Goal: Information Seeking & Learning: Learn about a topic

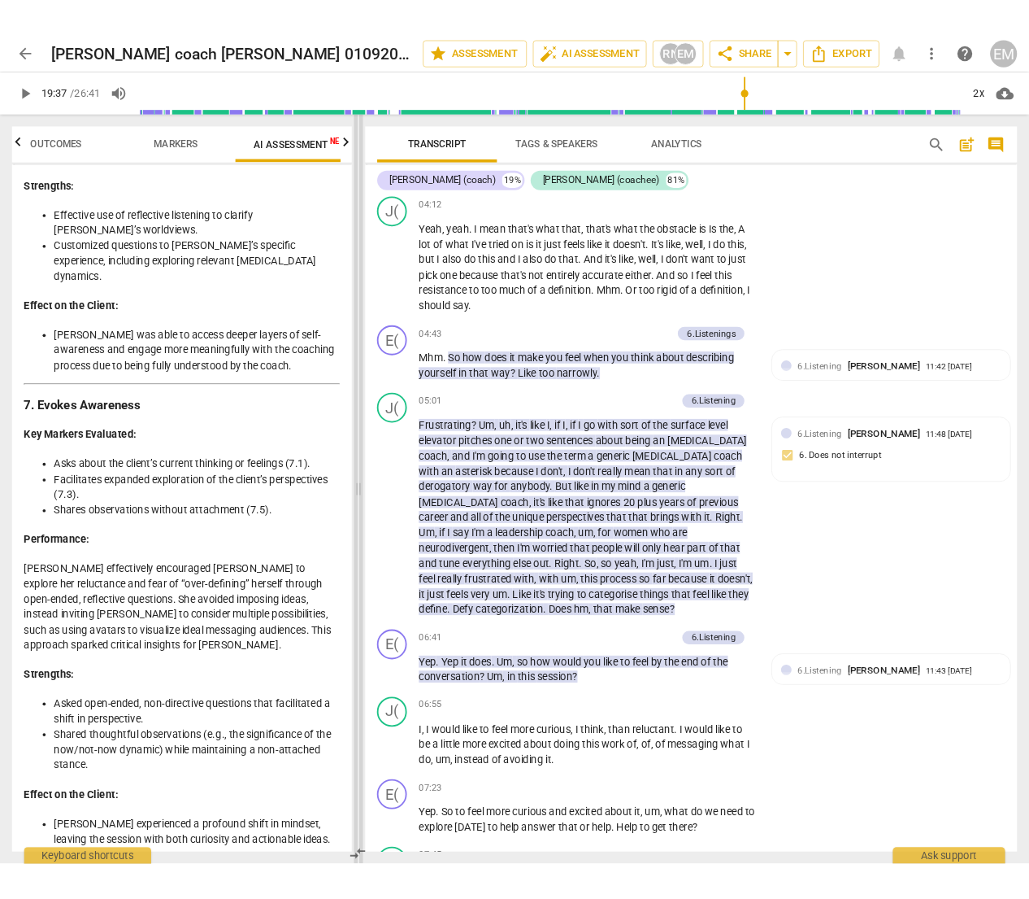
scroll to position [1722, 0]
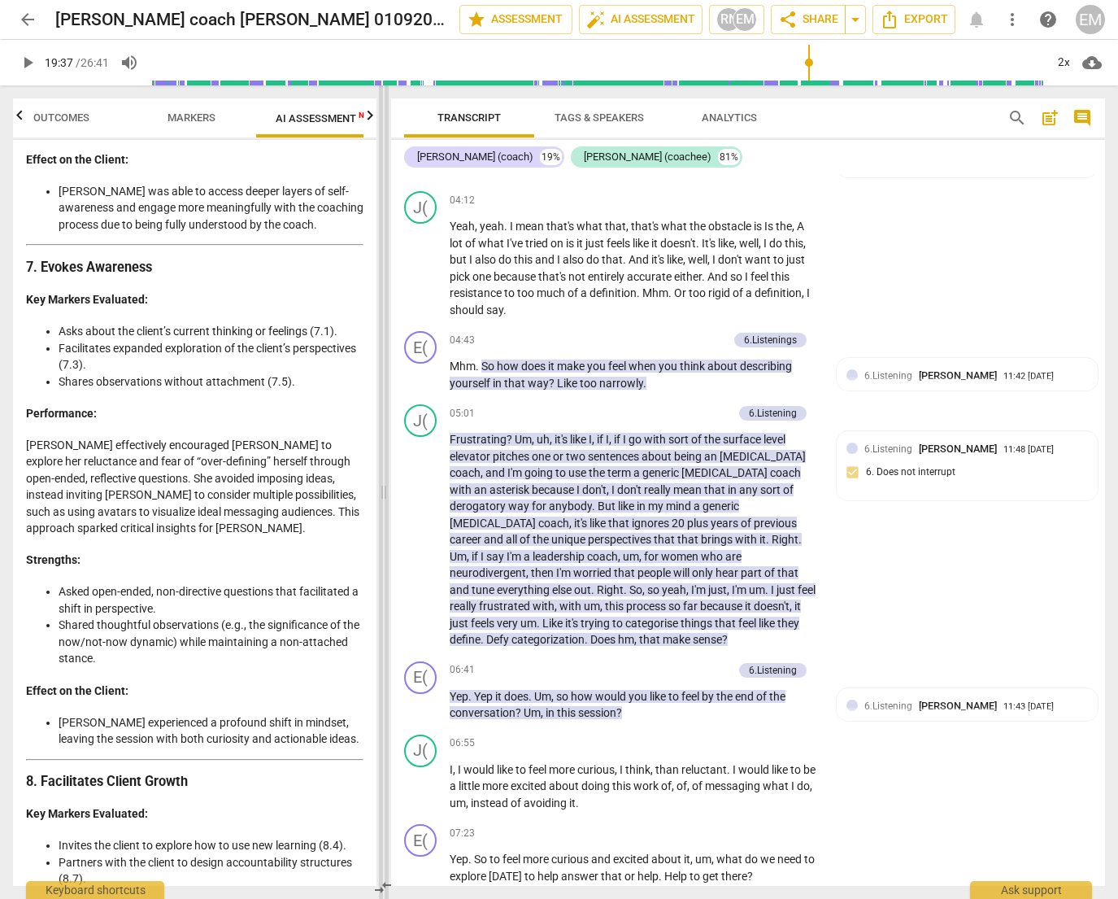
drag, startPoint x: 413, startPoint y: 494, endPoint x: 380, endPoint y: 487, distance: 34.1
click at [380, 487] on span at bounding box center [384, 491] width 10 height 813
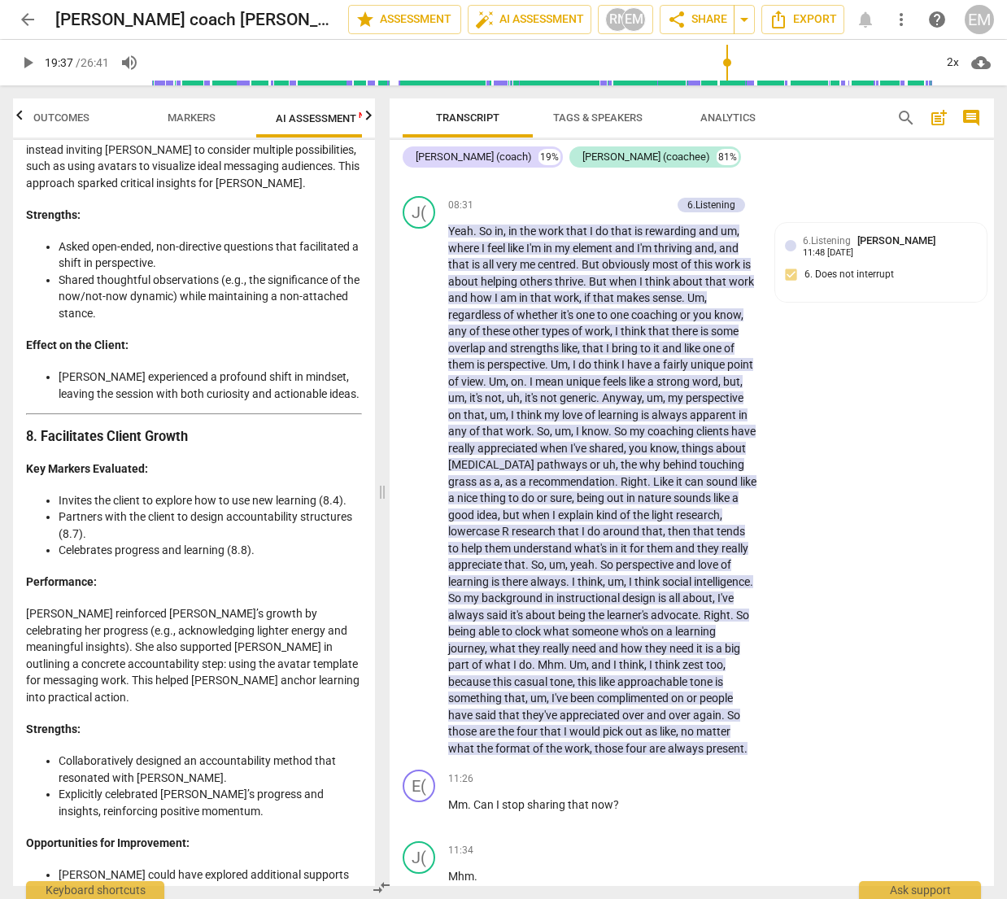
scroll to position [4003, 0]
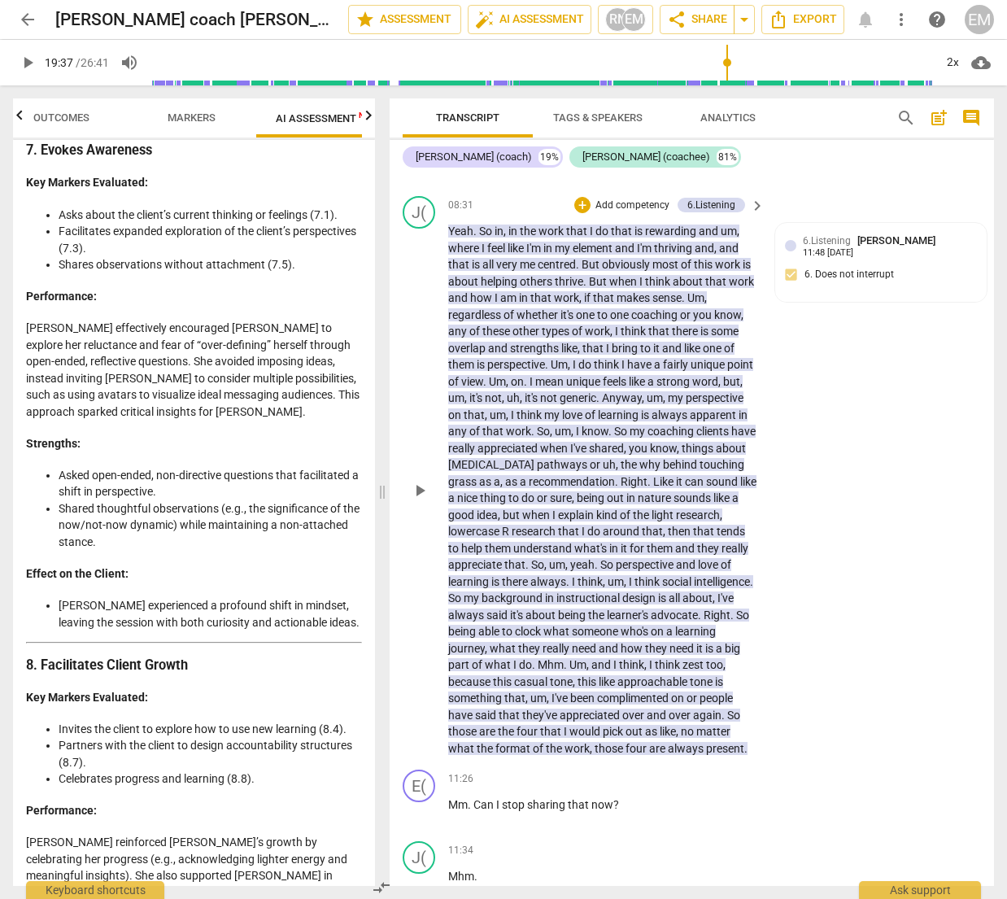
scroll to position [3752, 0]
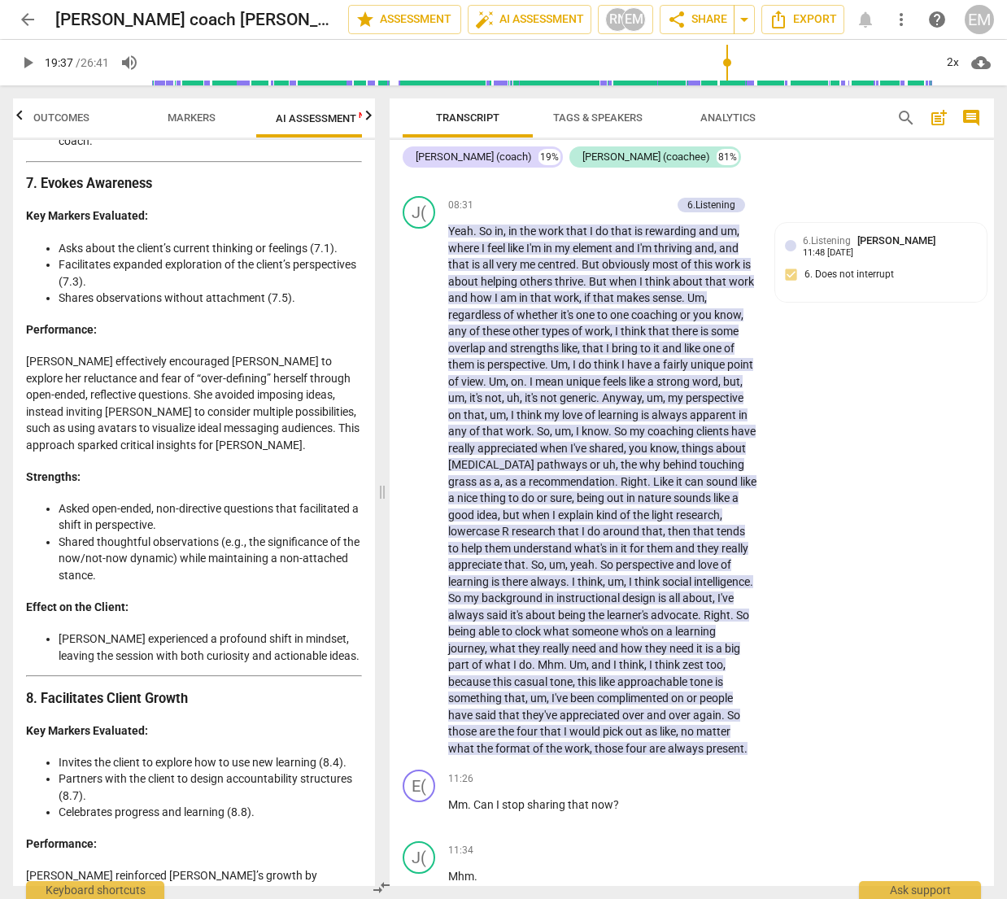
click at [93, 500] on li "Asked open-ended, non-directive questions that facilitated a shift in perspecti…" at bounding box center [210, 516] width 303 height 33
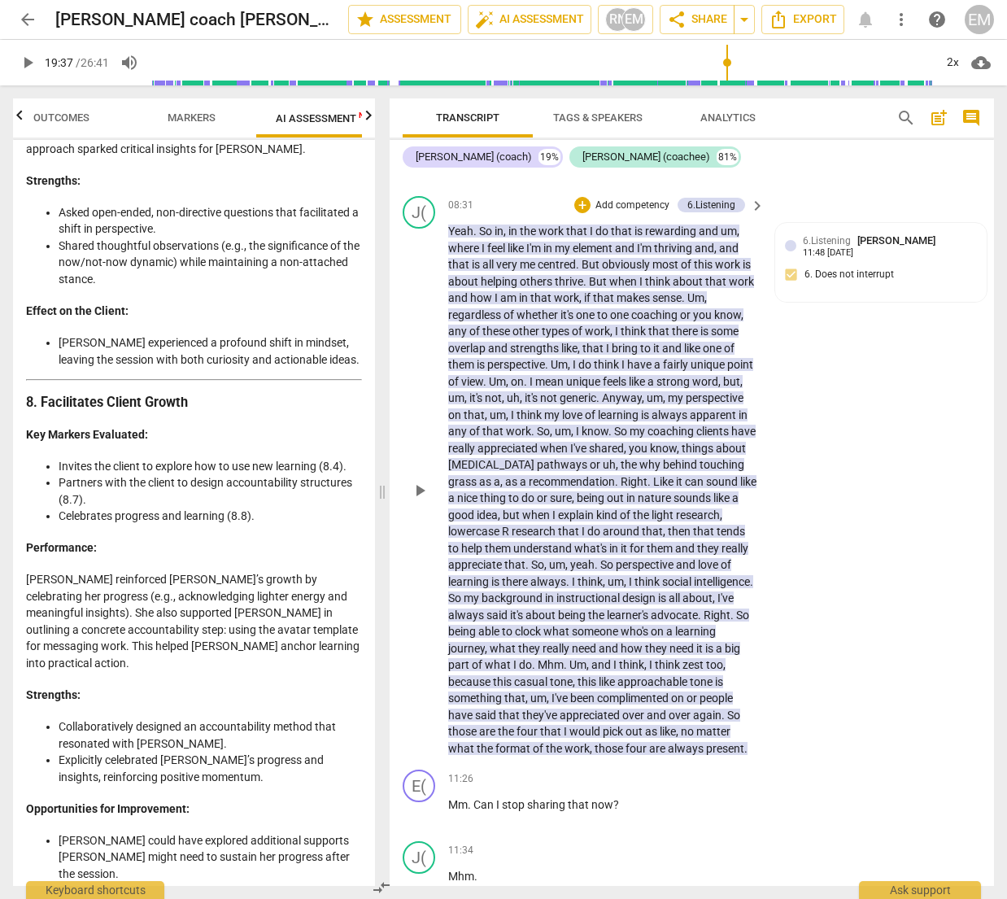
scroll to position [4097, 0]
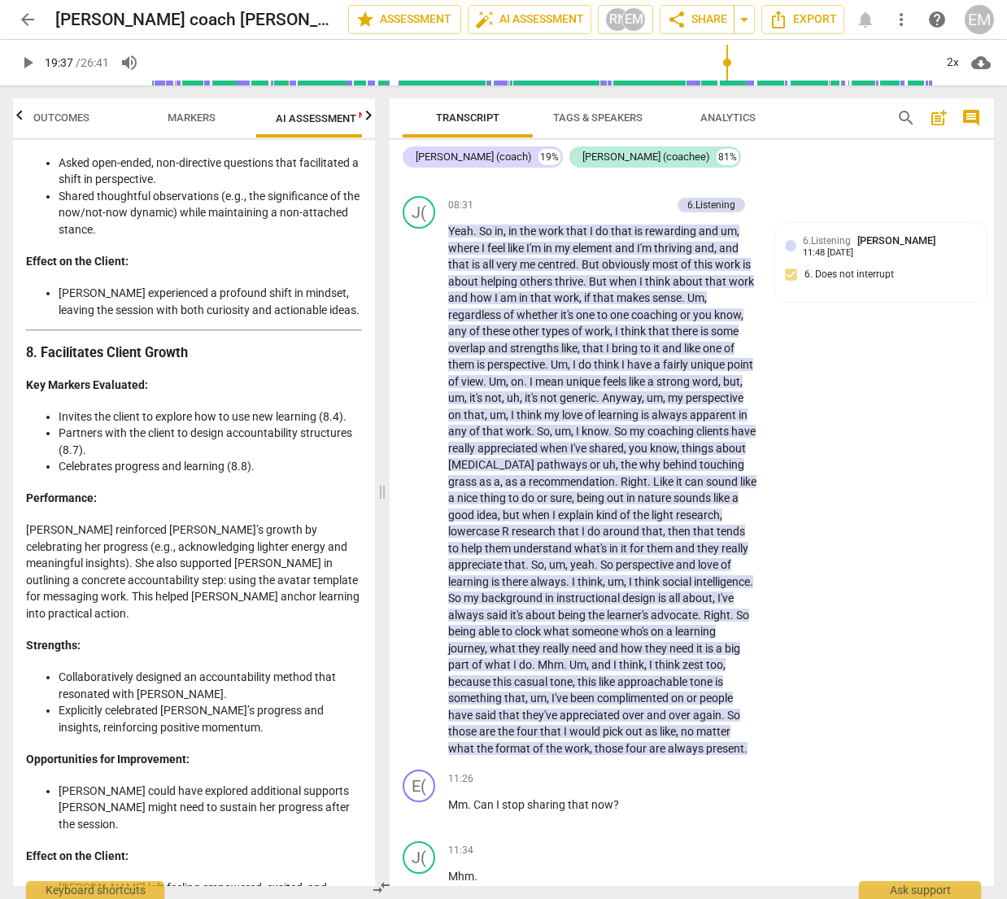
click at [32, 521] on p "[PERSON_NAME] reinforced [PERSON_NAME]’s growth by celebrating her progress (e.…" at bounding box center [194, 571] width 336 height 100
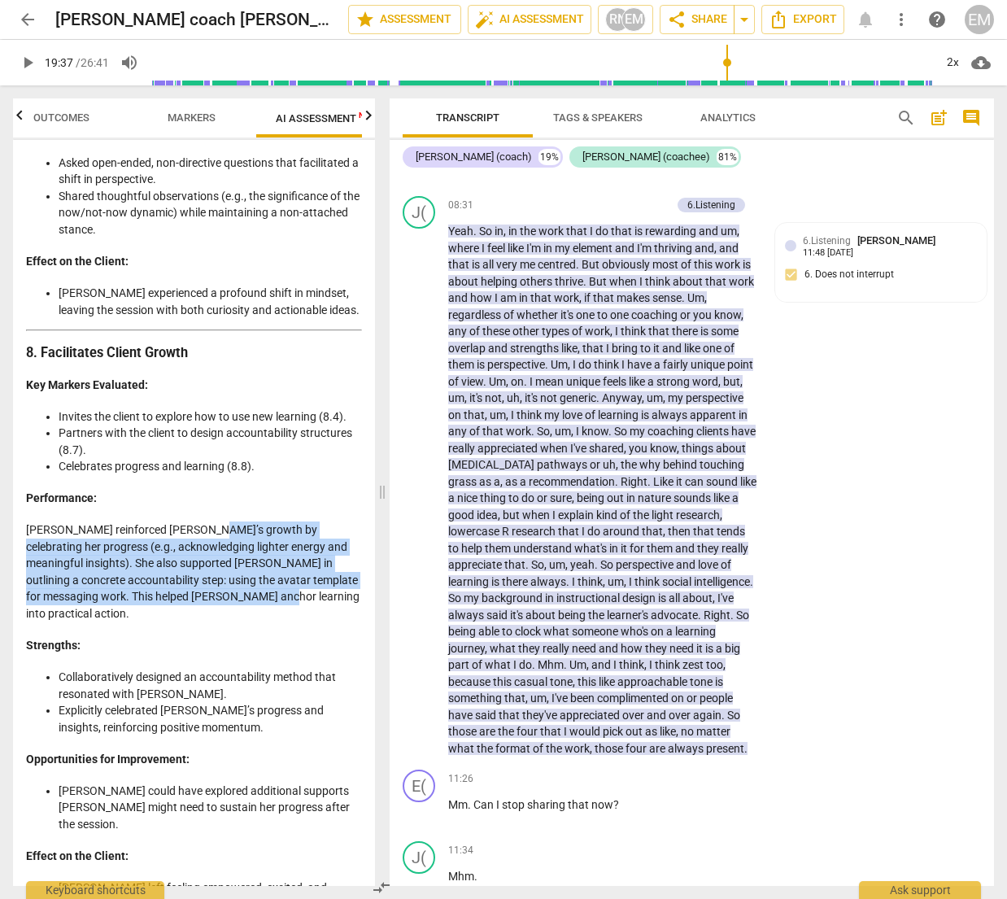
drag, startPoint x: 195, startPoint y: 380, endPoint x: 215, endPoint y: 446, distance: 69.5
click at [215, 521] on p "[PERSON_NAME] reinforced [PERSON_NAME]’s growth by celebrating her progress (e.…" at bounding box center [194, 571] width 336 height 100
copy p "celebrating her progress (e.g., acknowledging lighter energy and meaningful ins…"
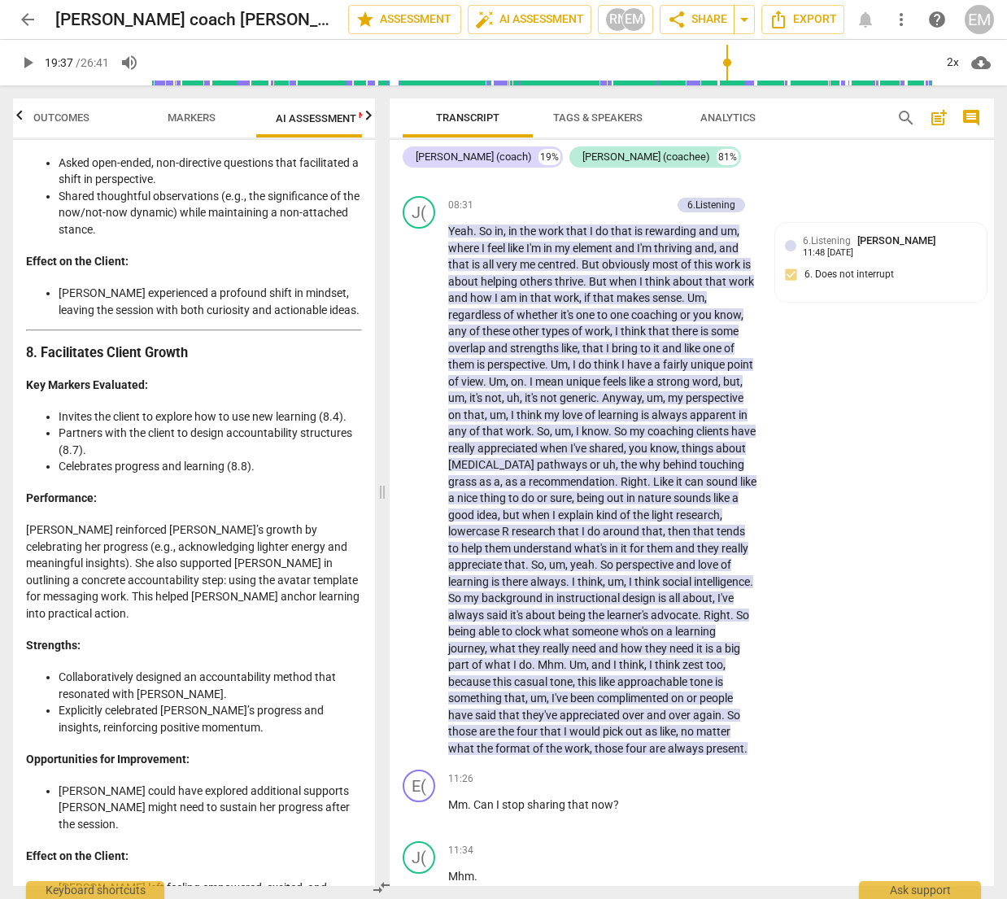
click at [77, 668] on li "Collaboratively designed an accountability method that resonated with [PERSON_N…" at bounding box center [210, 684] width 303 height 33
drag, startPoint x: 59, startPoint y: 511, endPoint x: 170, endPoint y: 525, distance: 111.4
click at [170, 668] on li "Collaboratively designed an accountability method that resonated with [PERSON_N…" at bounding box center [210, 684] width 303 height 33
copy li "Collaboratively designed an accountability method that resonated with [PERSON_N…"
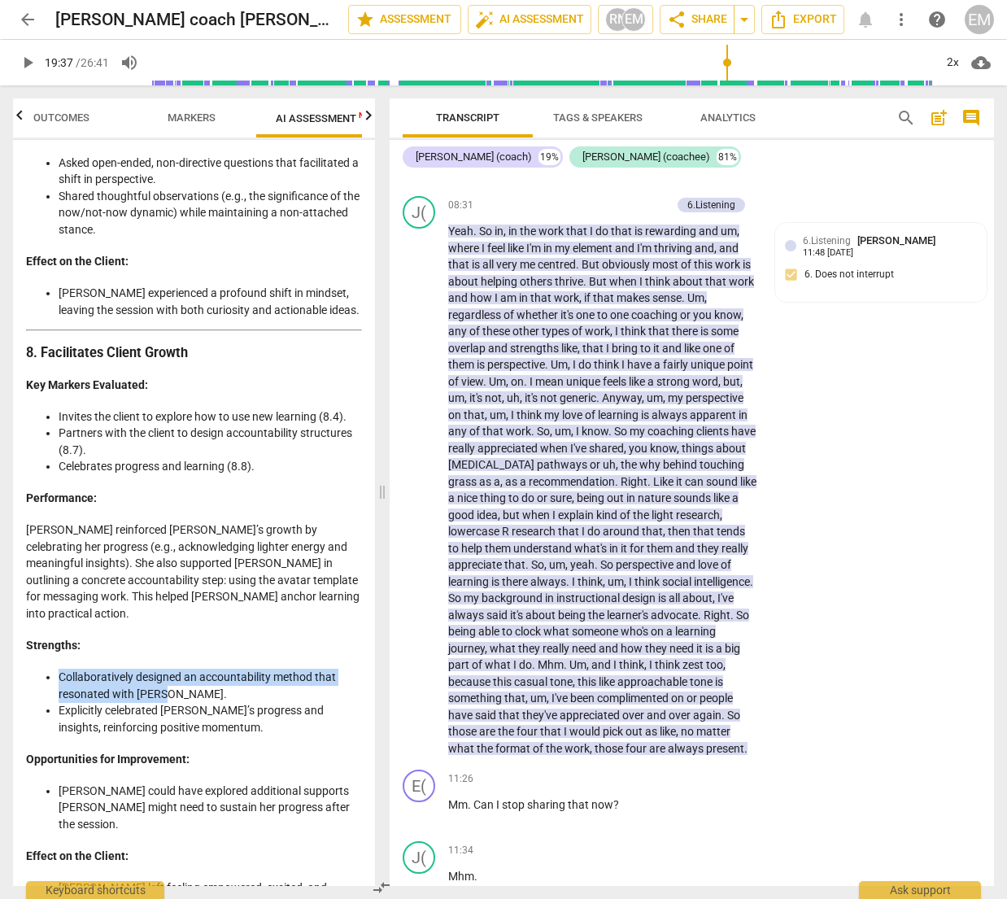
click at [170, 668] on li "Collaboratively designed an accountability method that resonated with [PERSON_N…" at bounding box center [210, 684] width 303 height 33
click at [300, 521] on p "[PERSON_NAME] reinforced [PERSON_NAME]’s growth by celebrating her progress (e.…" at bounding box center [194, 571] width 336 height 100
click at [154, 521] on p "[PERSON_NAME] reinforced [PERSON_NAME]’s growth by celebrating her progress (e.…" at bounding box center [194, 571] width 336 height 100
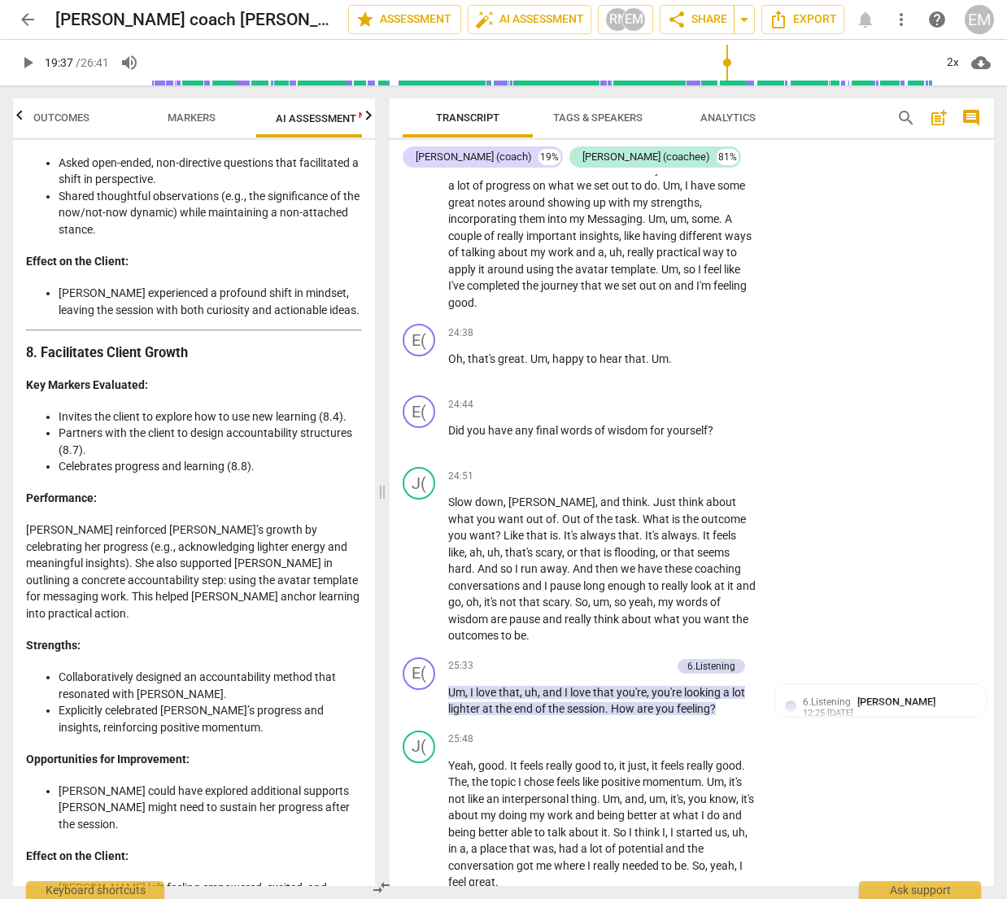
scroll to position [7570, 0]
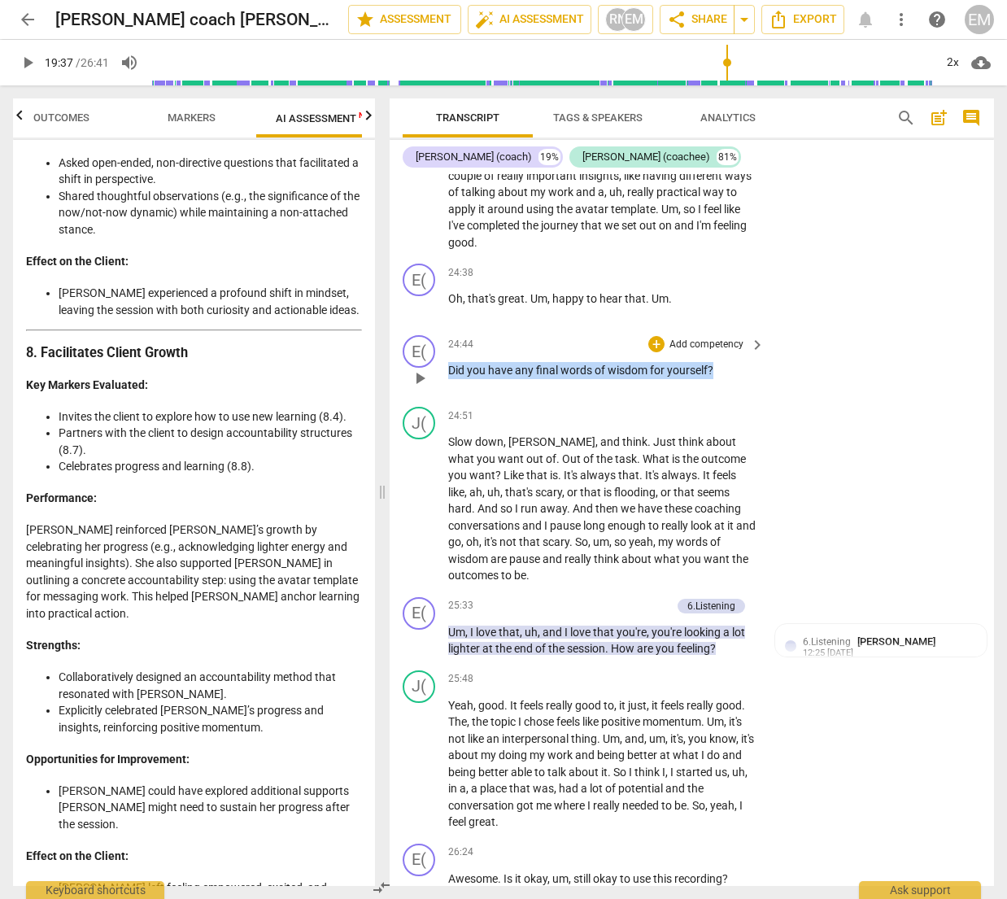
drag, startPoint x: 447, startPoint y: 437, endPoint x: 746, endPoint y: 446, distance: 299.4
click at [746, 394] on div "24:44 + Add competency keyboard_arrow_right Did you have any final words of wis…" at bounding box center [607, 364] width 318 height 59
copy p "Did you have any final words of wisdom for yourself ?"
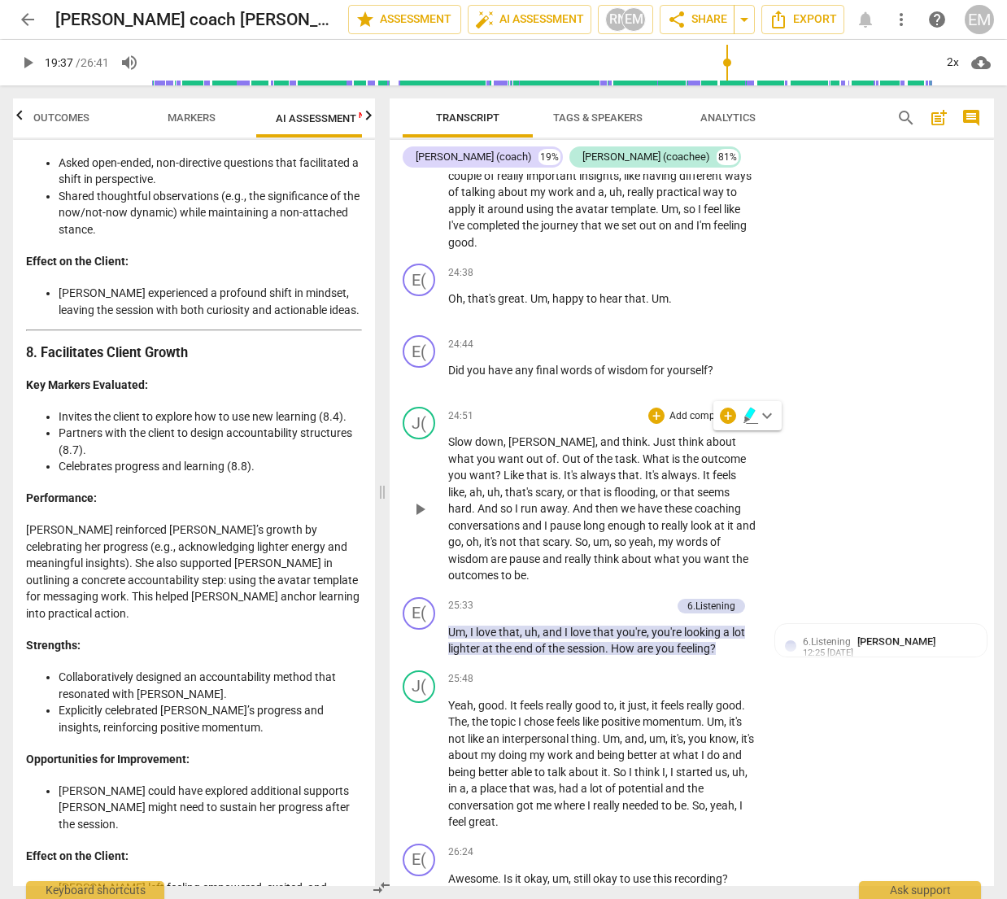
click at [787, 491] on div "J( play_arrow pause 24:51 + Add competency keyboard_arrow_right Slow down , [PE…" at bounding box center [691, 495] width 604 height 190
click at [823, 517] on div "J( play_arrow pause 24:51 + Add competency keyboard_arrow_right Slow down , [PE…" at bounding box center [691, 495] width 604 height 190
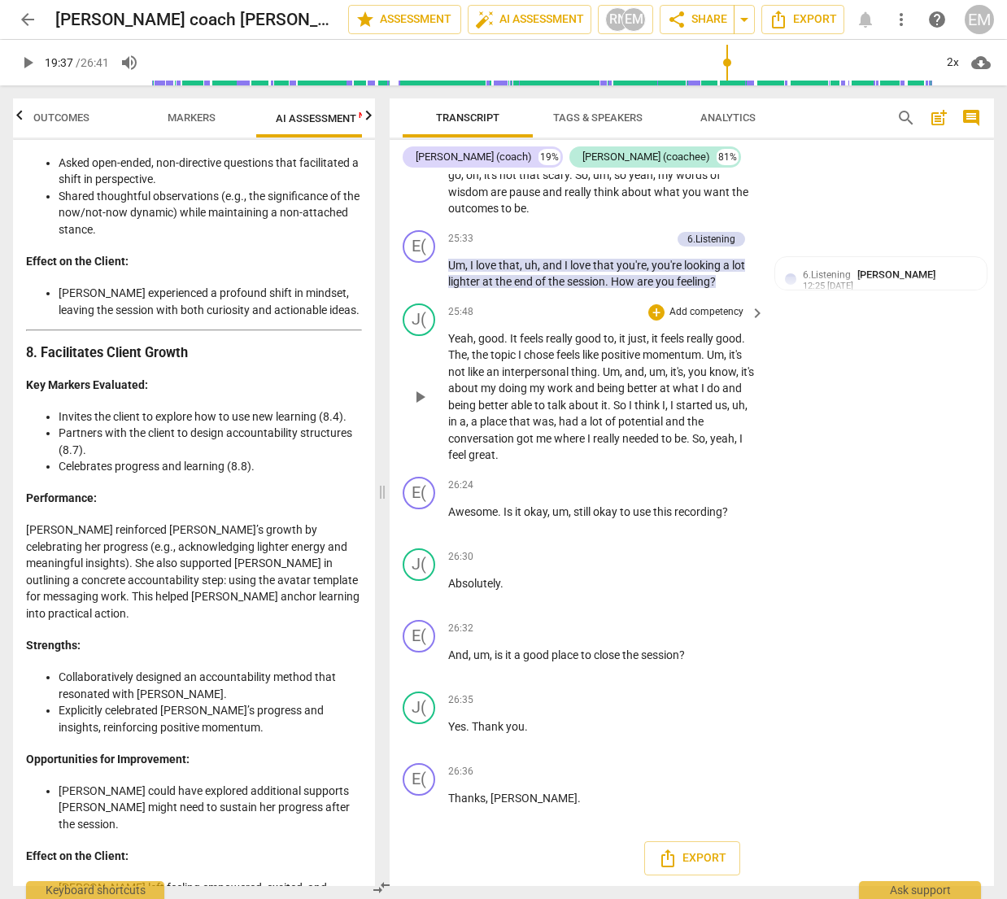
scroll to position [7947, 0]
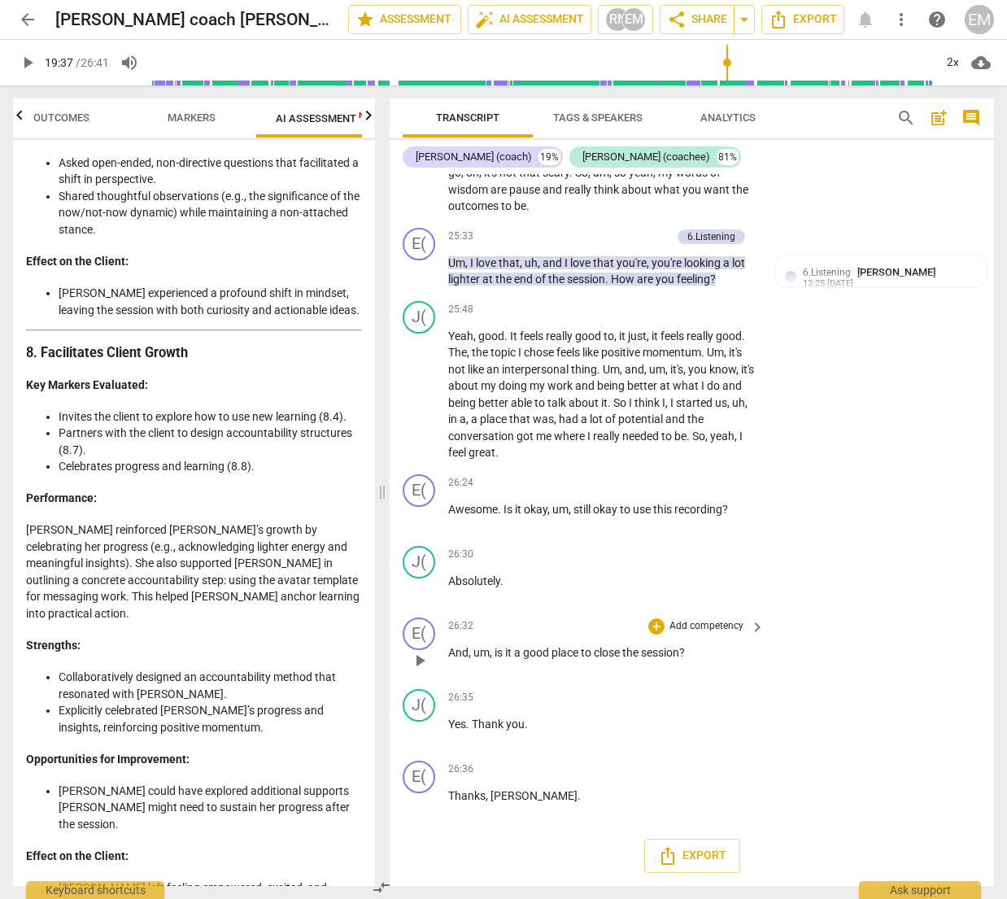
click at [581, 682] on div "E( play_arrow pause 26:32 + Add competency keyboard_arrow_right And , um , is i…" at bounding box center [691, 647] width 604 height 72
drag, startPoint x: 494, startPoint y: 694, endPoint x: 699, endPoint y: 693, distance: 204.9
click at [699, 661] on p "And , um , is it a good place to close the session ?" at bounding box center [602, 652] width 308 height 17
copy p "is it a good place to close the session ?"
click at [920, 663] on div "E( play_arrow pause 26:32 + Add competency keyboard_arrow_right And , um , is i…" at bounding box center [691, 647] width 604 height 72
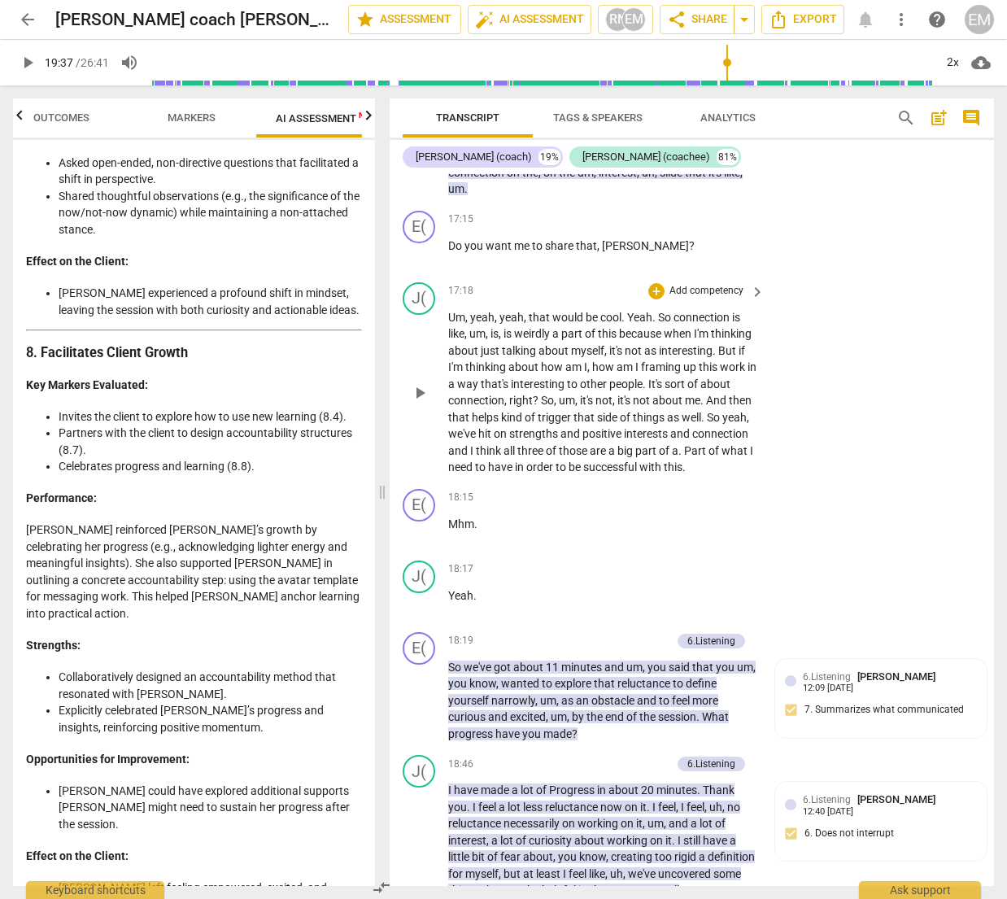
scroll to position [3947, 0]
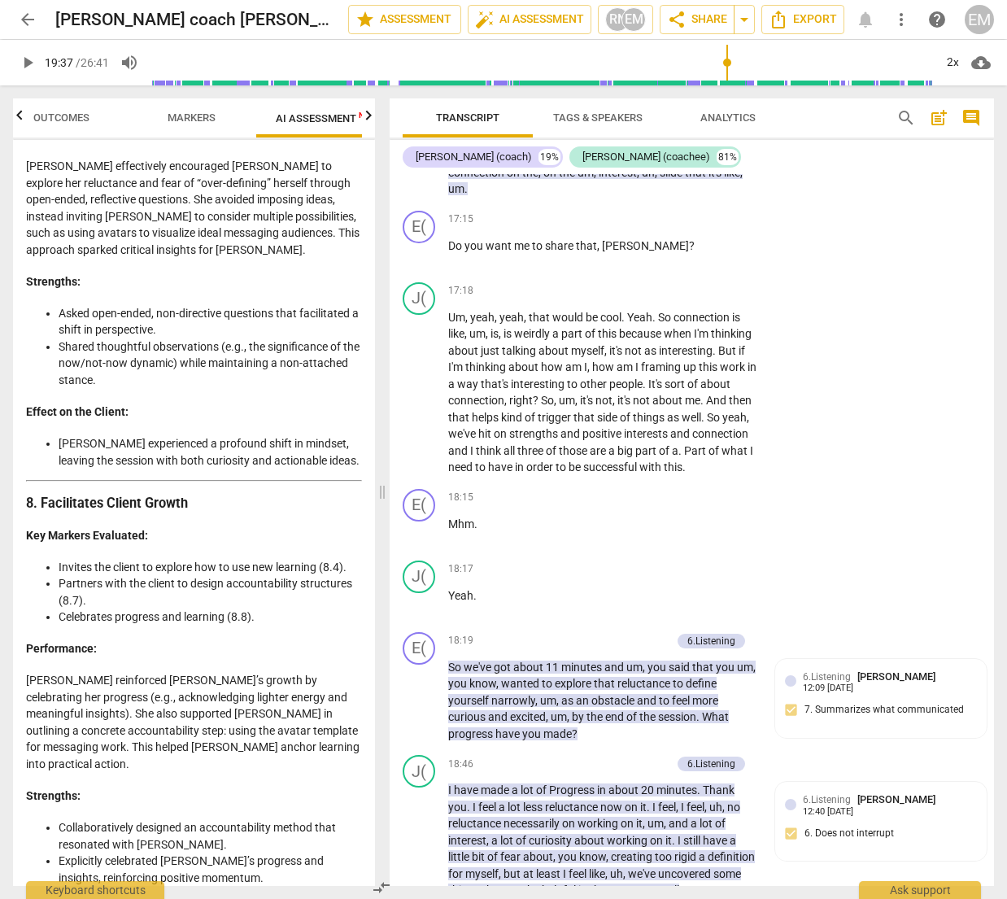
click at [189, 115] on span "Markers" at bounding box center [192, 117] width 48 height 12
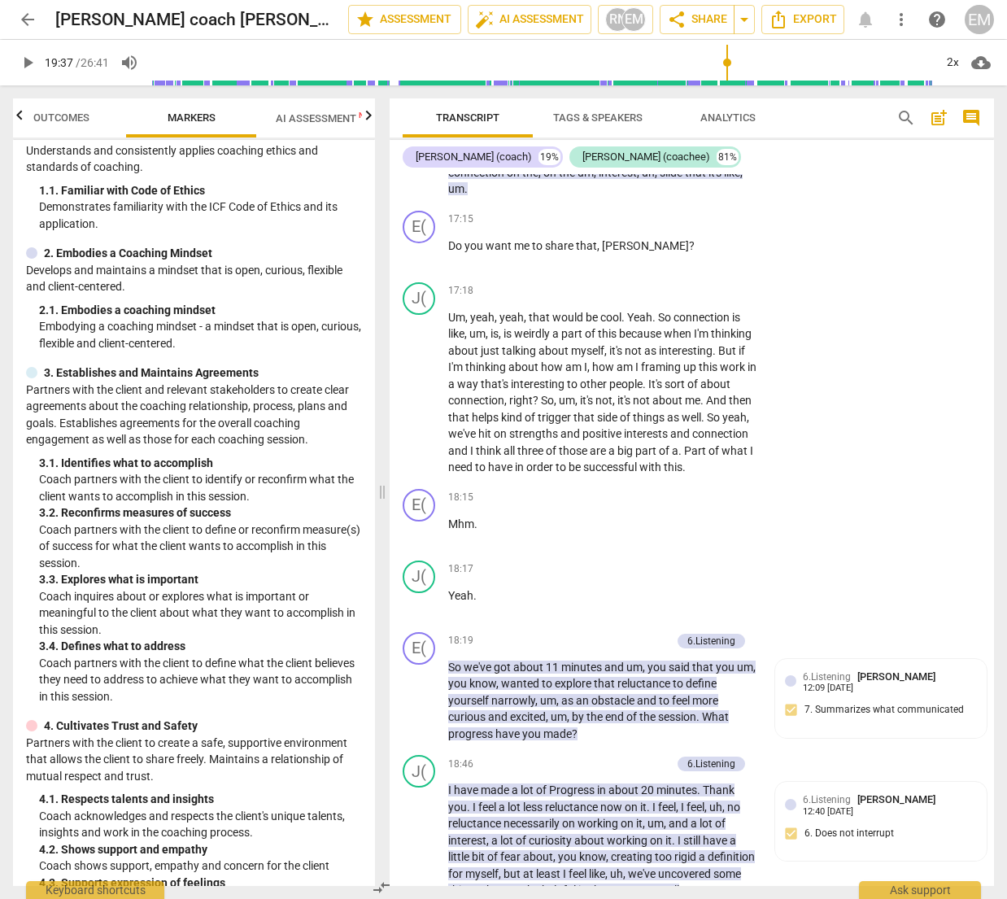
scroll to position [0, 0]
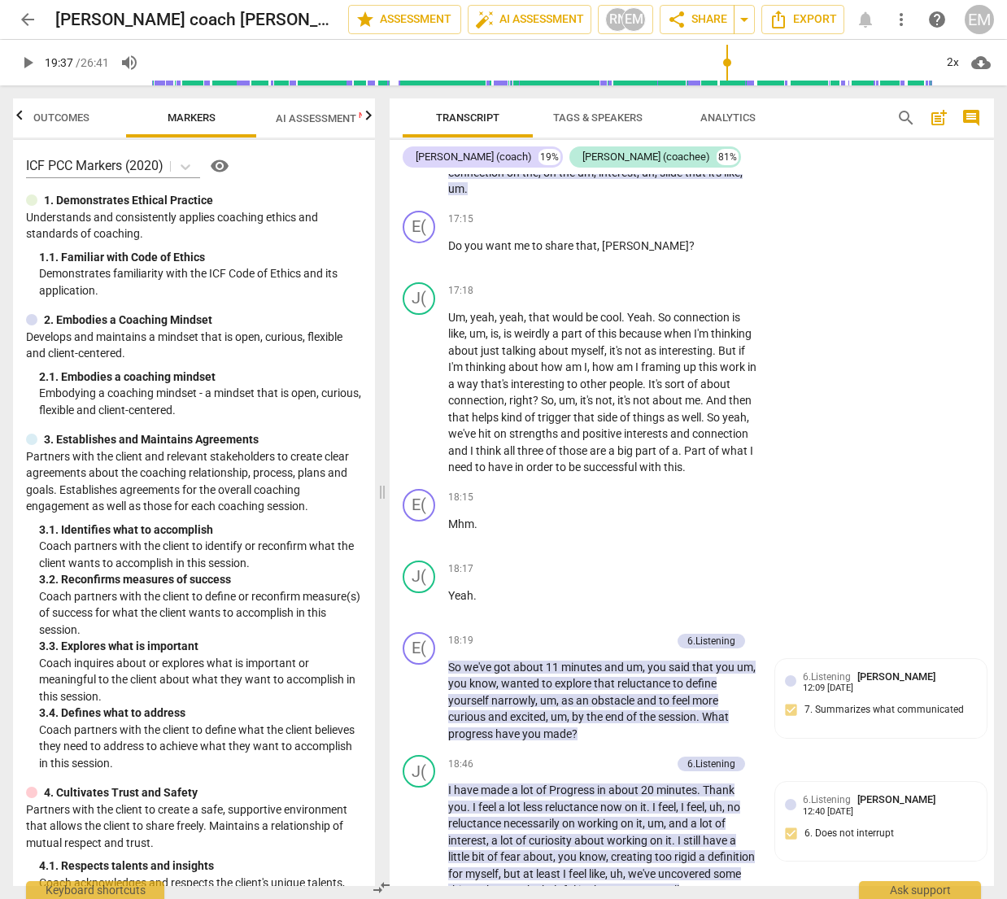
click at [65, 115] on span "Outcomes" at bounding box center [61, 117] width 56 height 12
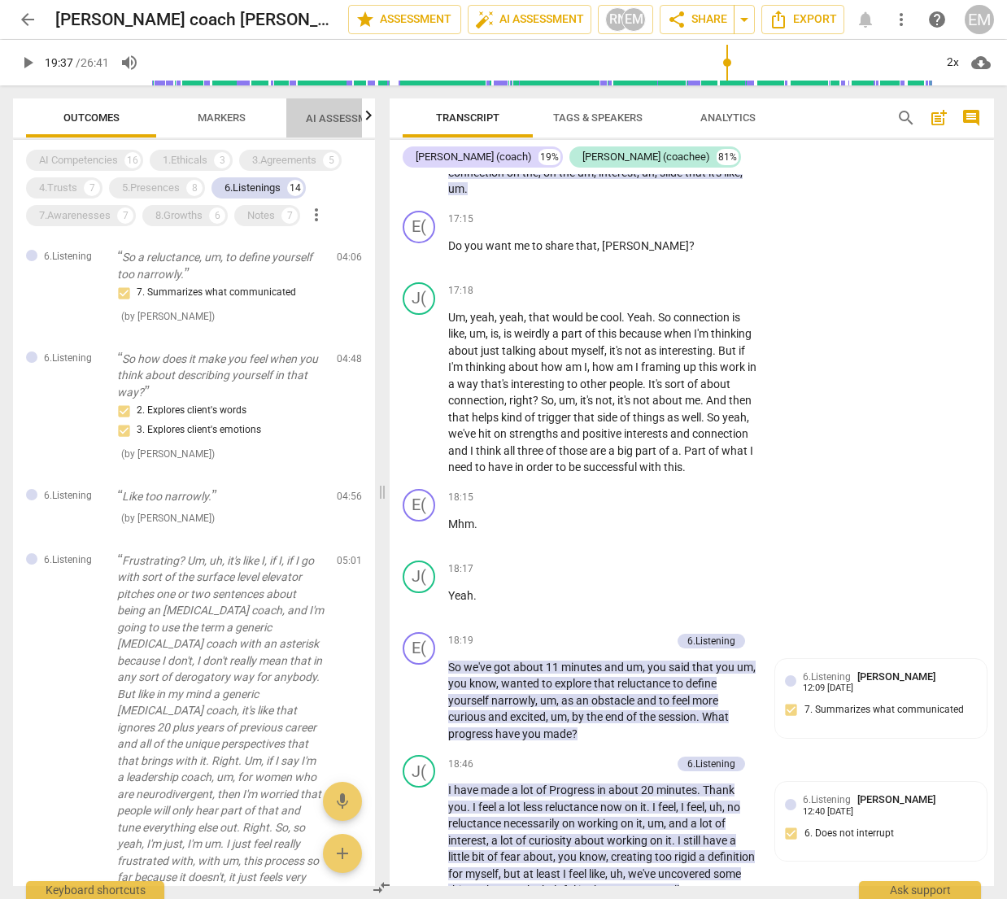
click at [351, 117] on span "AI Assessment New" at bounding box center [356, 118] width 101 height 12
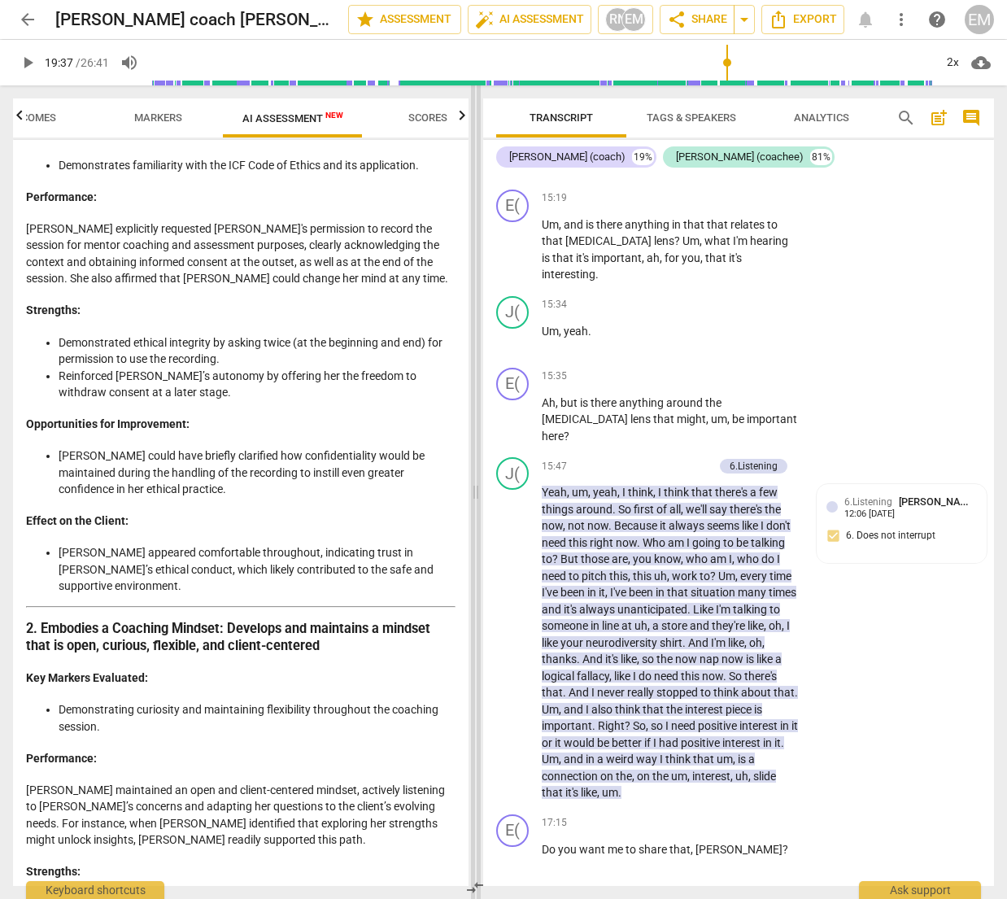
scroll to position [5807, 0]
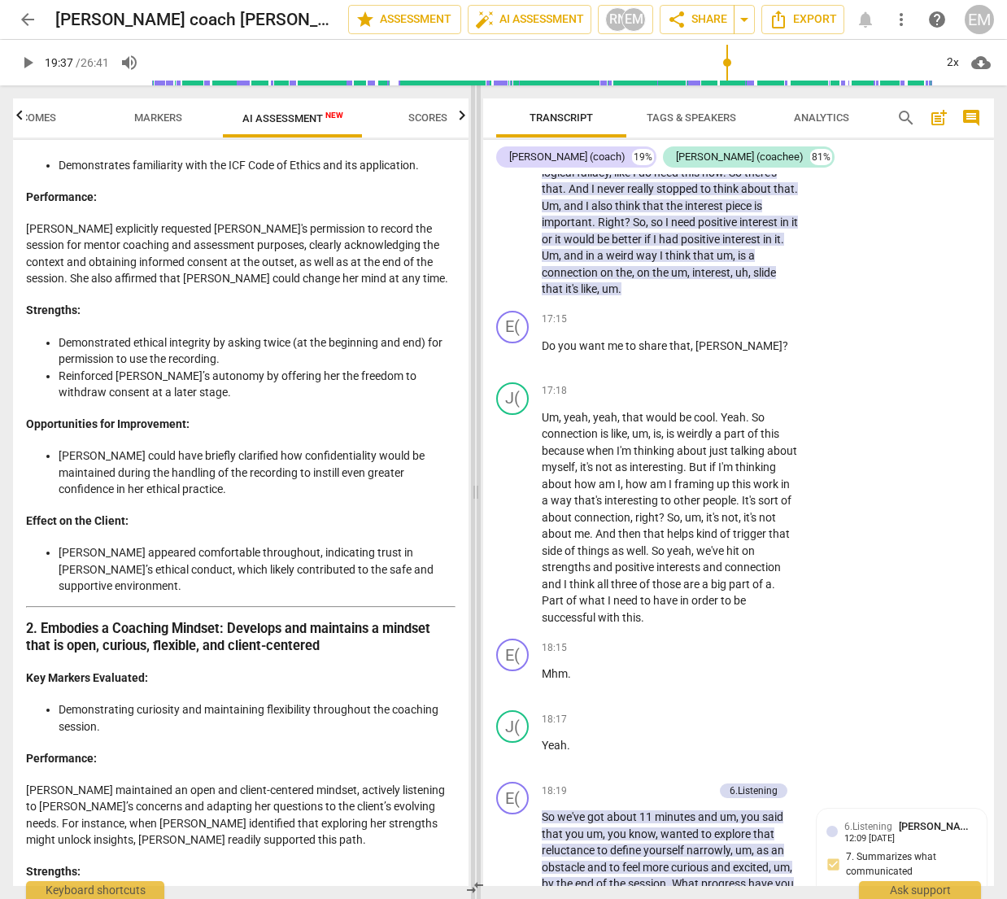
drag, startPoint x: 378, startPoint y: 490, endPoint x: 472, endPoint y: 489, distance: 93.5
click at [472, 489] on span at bounding box center [476, 491] width 10 height 813
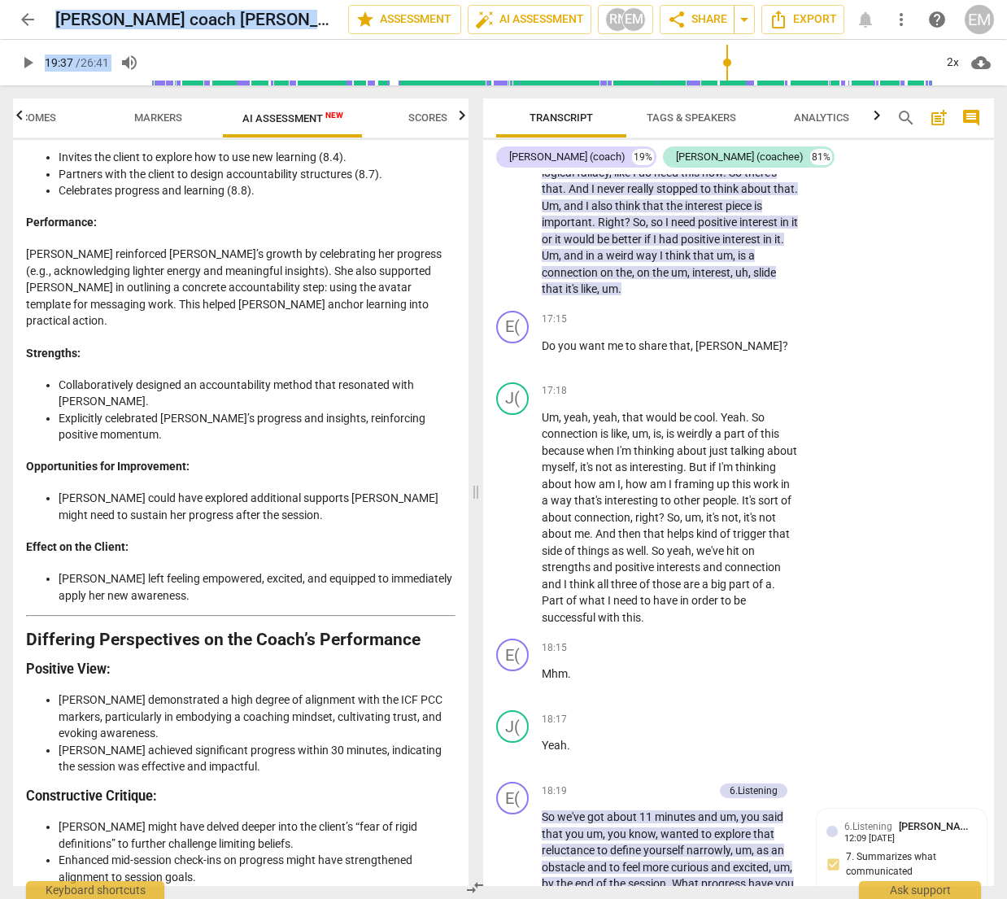
scroll to position [3893, 0]
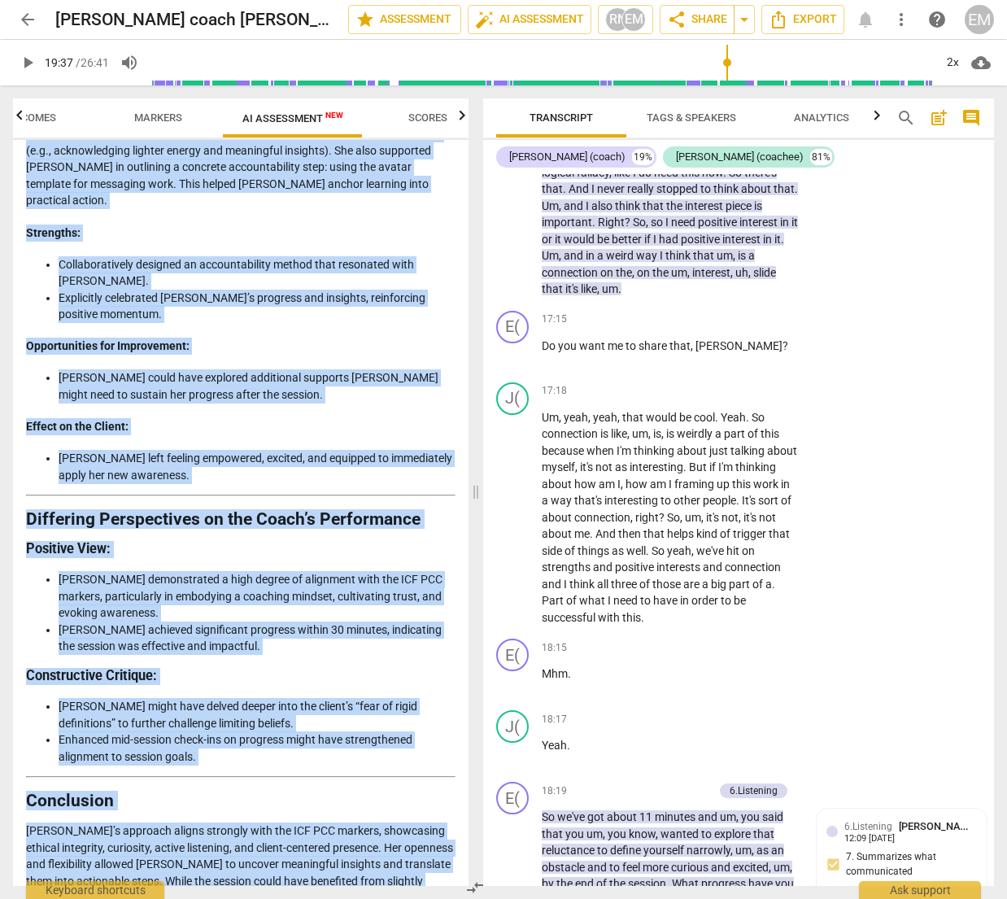
drag, startPoint x: 27, startPoint y: 206, endPoint x: 433, endPoint y: 864, distance: 773.3
copy div "Loremips dol Sitametco Adipisci el sed Doeiusmo Tempori Utlaboreetdo Magn aliqu…"
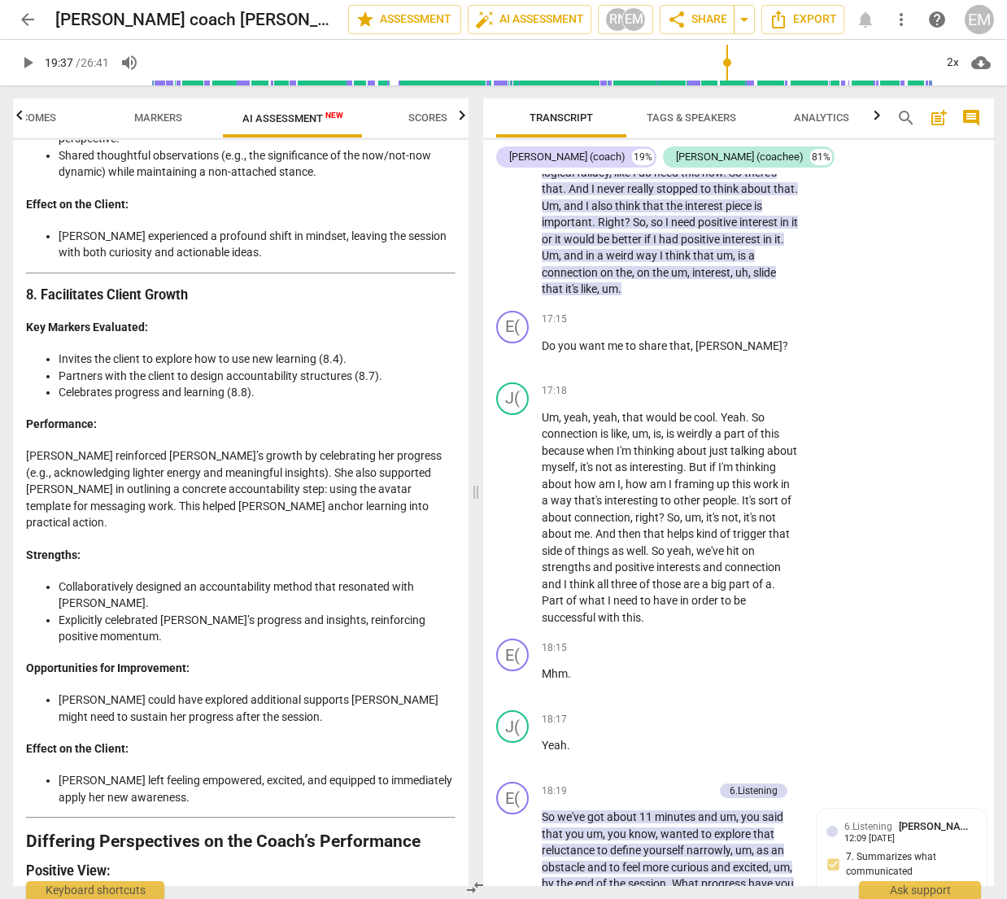
scroll to position [3582, 0]
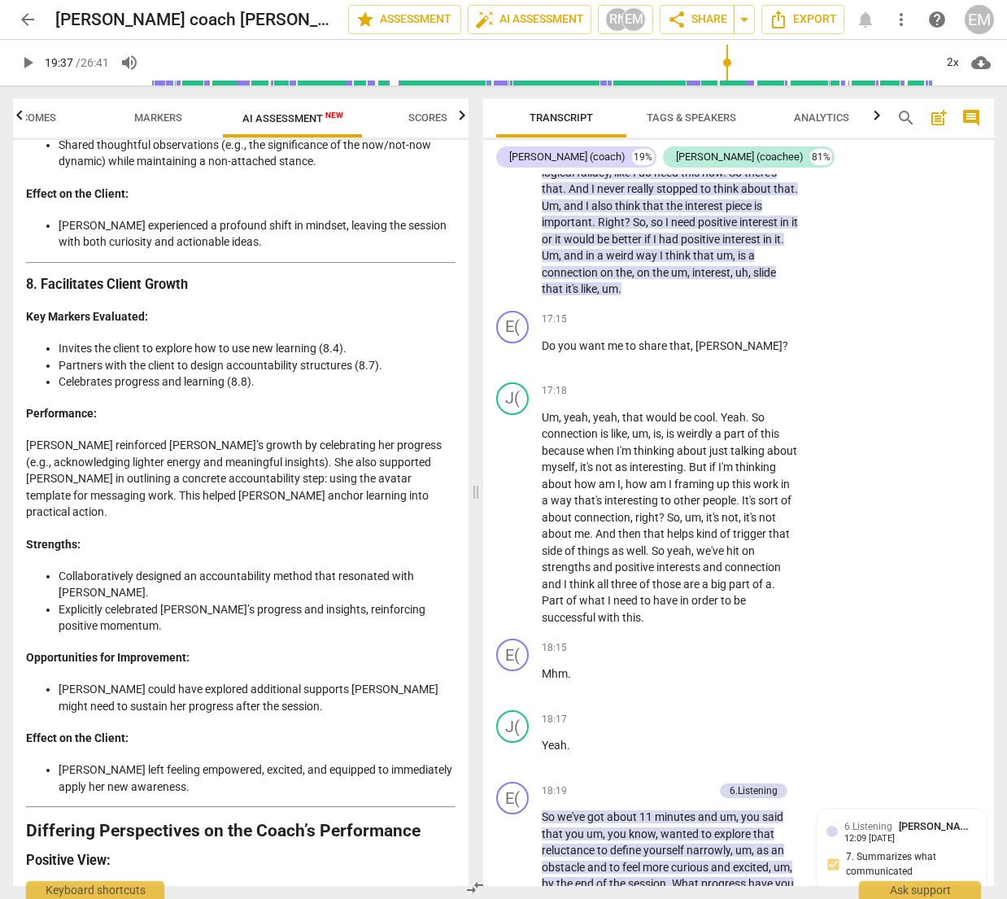
click at [285, 447] on p "[PERSON_NAME] reinforced [PERSON_NAME]’s growth by celebrating her progress (e.…" at bounding box center [240, 479] width 429 height 84
click at [349, 437] on p "[PERSON_NAME] reinforced [PERSON_NAME]’s growth by celebrating her progress (e.…" at bounding box center [240, 479] width 429 height 84
click at [47, 448] on p "[PERSON_NAME] reinforced [PERSON_NAME]’s growth by celebrating her progress (e.…" at bounding box center [240, 479] width 429 height 84
click at [94, 443] on p "[PERSON_NAME] reinforced [PERSON_NAME]’s growth by celebrating her progress (e.…" at bounding box center [240, 479] width 429 height 84
drag, startPoint x: 177, startPoint y: 446, endPoint x: 407, endPoint y: 448, distance: 229.3
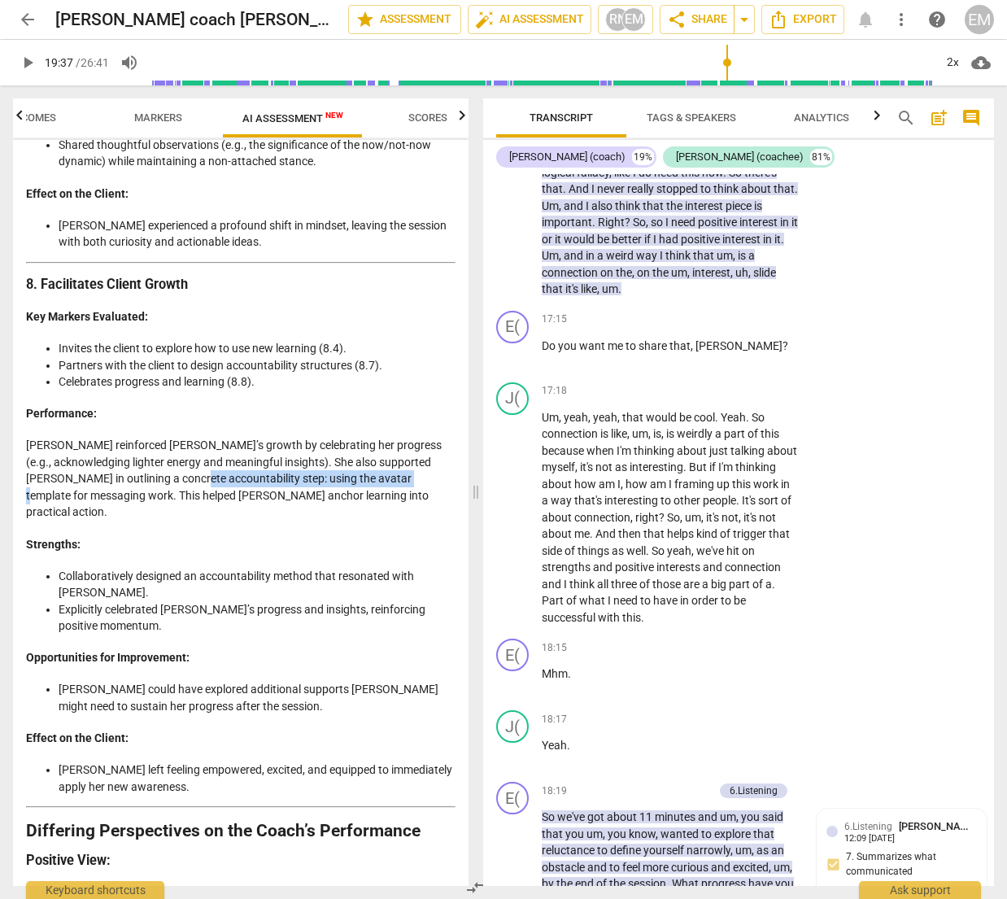
click at [407, 447] on p "[PERSON_NAME] reinforced [PERSON_NAME]’s growth by celebrating her progress (e.…" at bounding box center [240, 479] width 429 height 84
copy p "sing the avatar template for messaging work"
click at [421, 119] on span "Scores" at bounding box center [427, 117] width 39 height 12
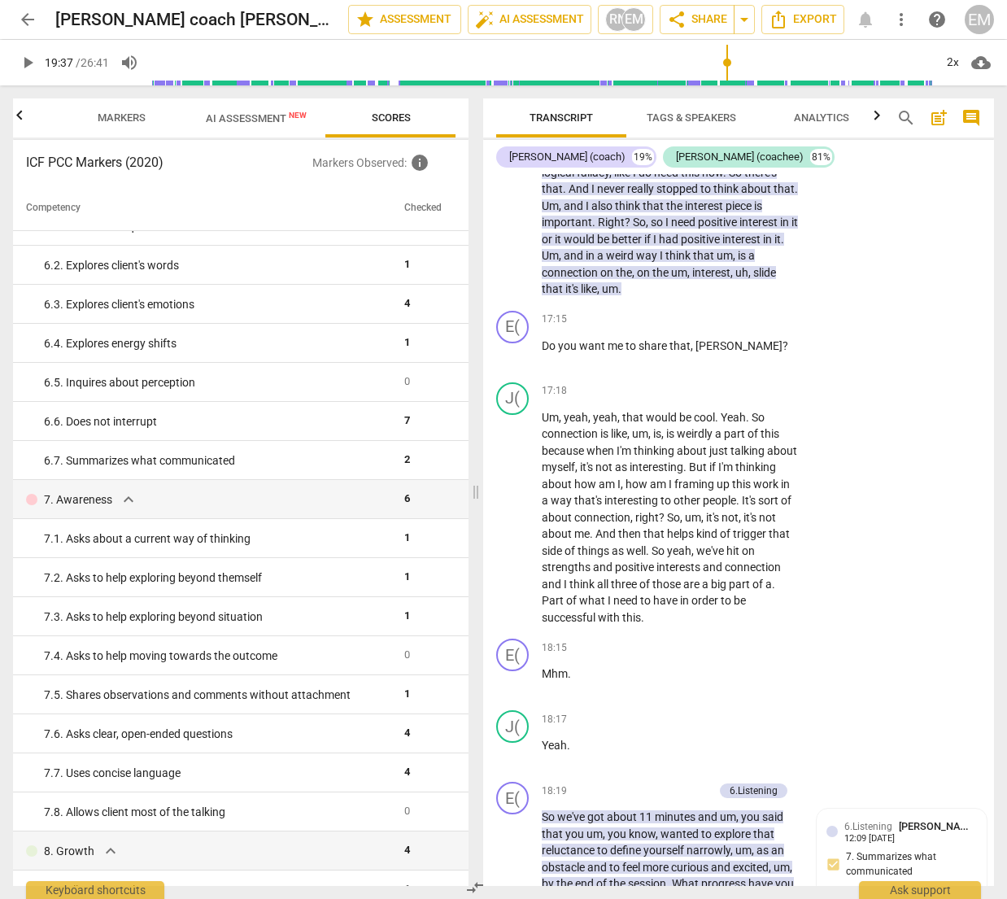
scroll to position [1180, 0]
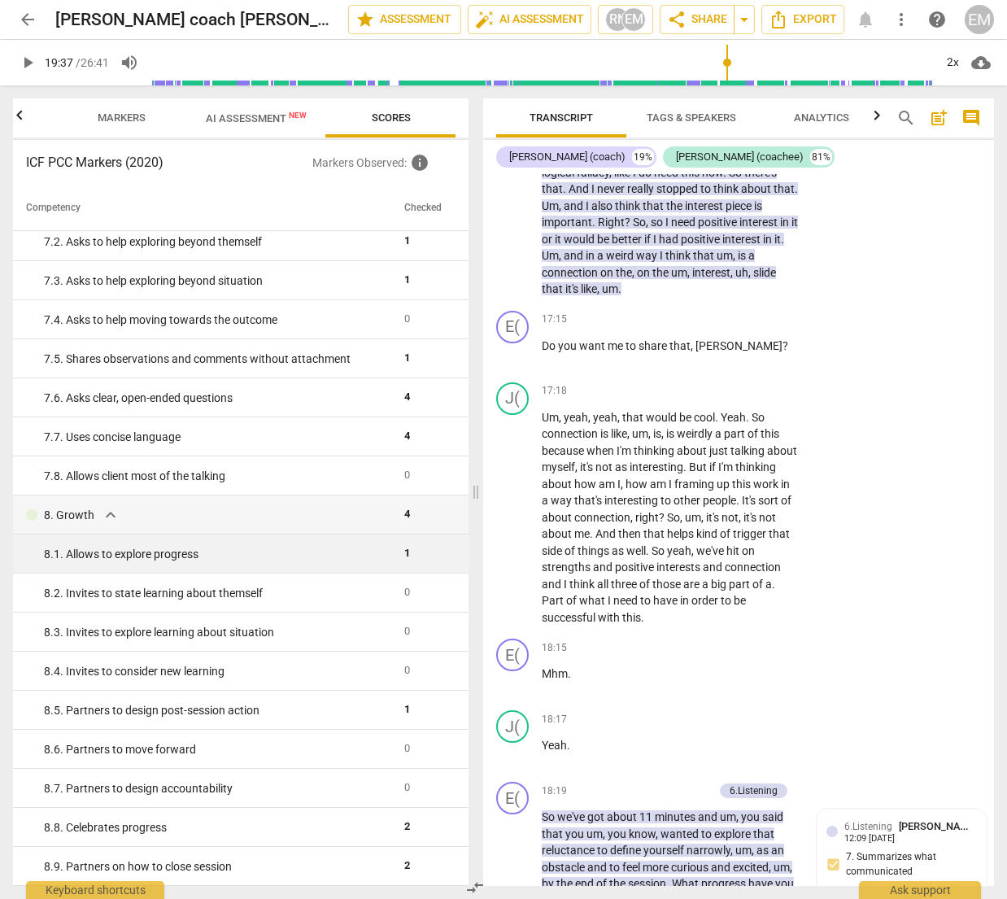
click at [166, 565] on td "8. 1. Allows to explore progress" at bounding box center [205, 553] width 385 height 39
click at [386, 550] on td "8. 1. Allows to explore progress" at bounding box center [205, 553] width 385 height 39
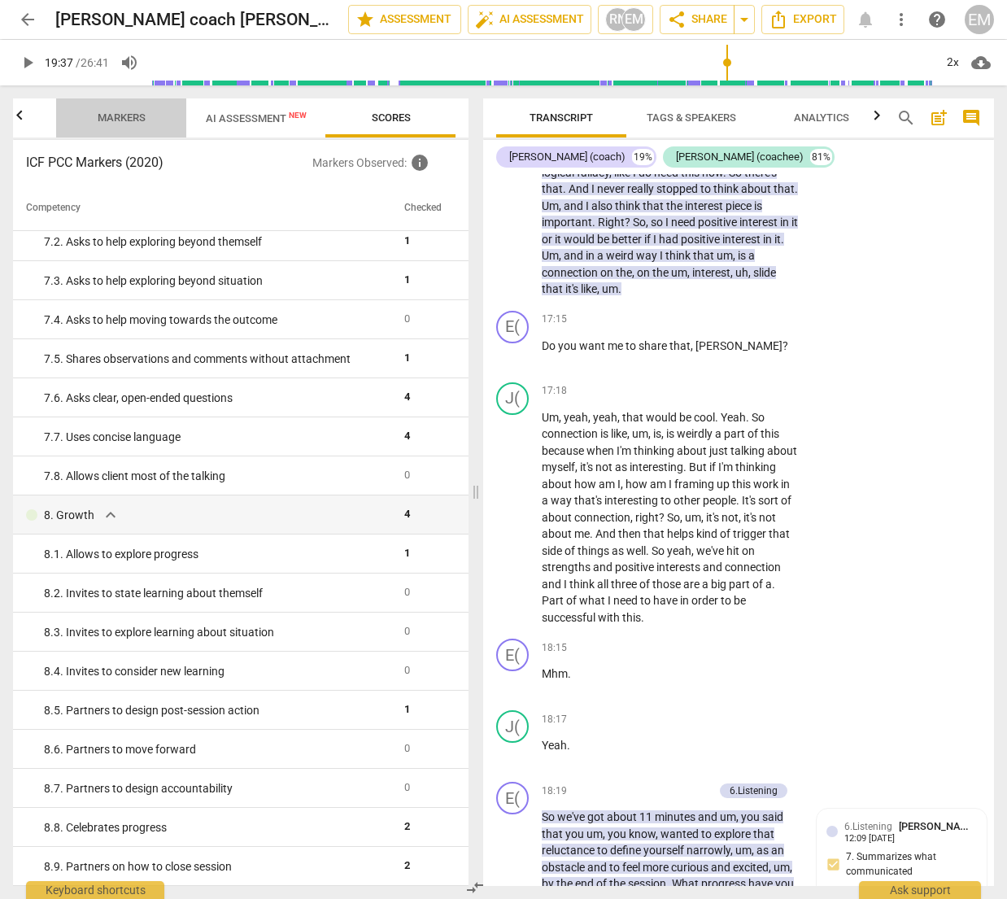
click at [124, 114] on span "Markers" at bounding box center [122, 117] width 48 height 12
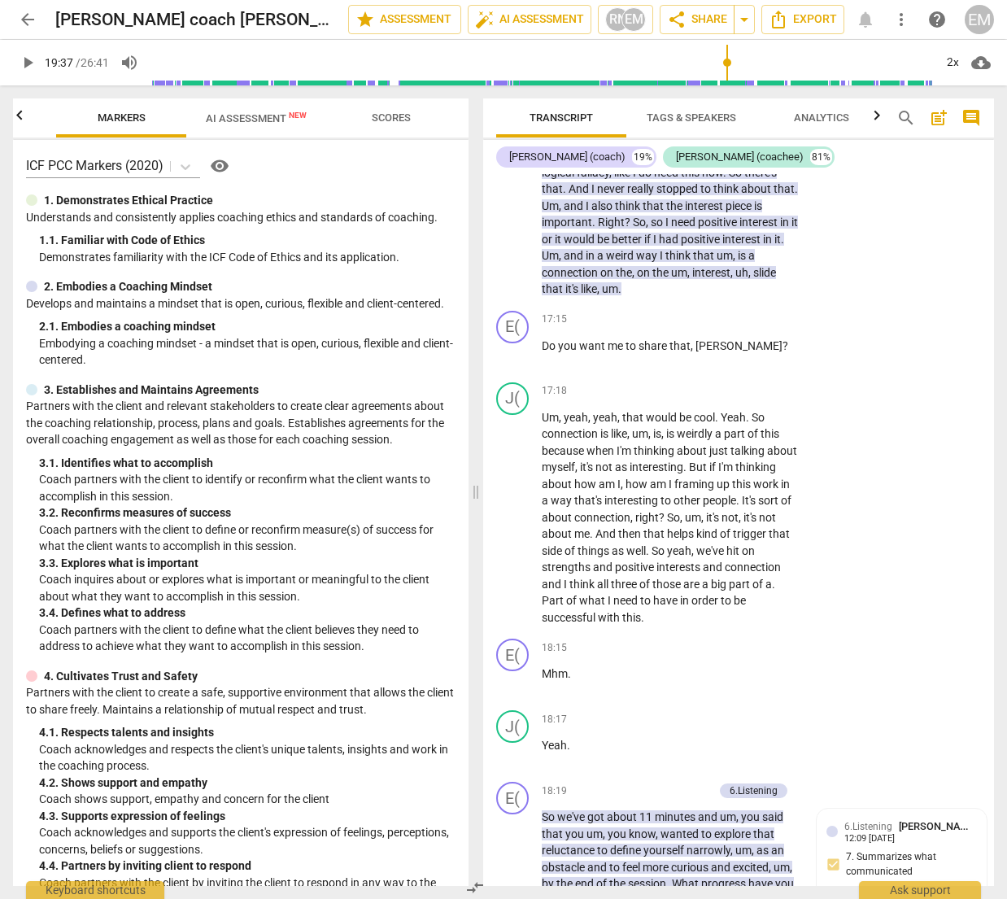
click at [24, 116] on icon "button" at bounding box center [20, 116] width 20 height 20
click at [116, 115] on span "Outcomes" at bounding box center [91, 117] width 56 height 12
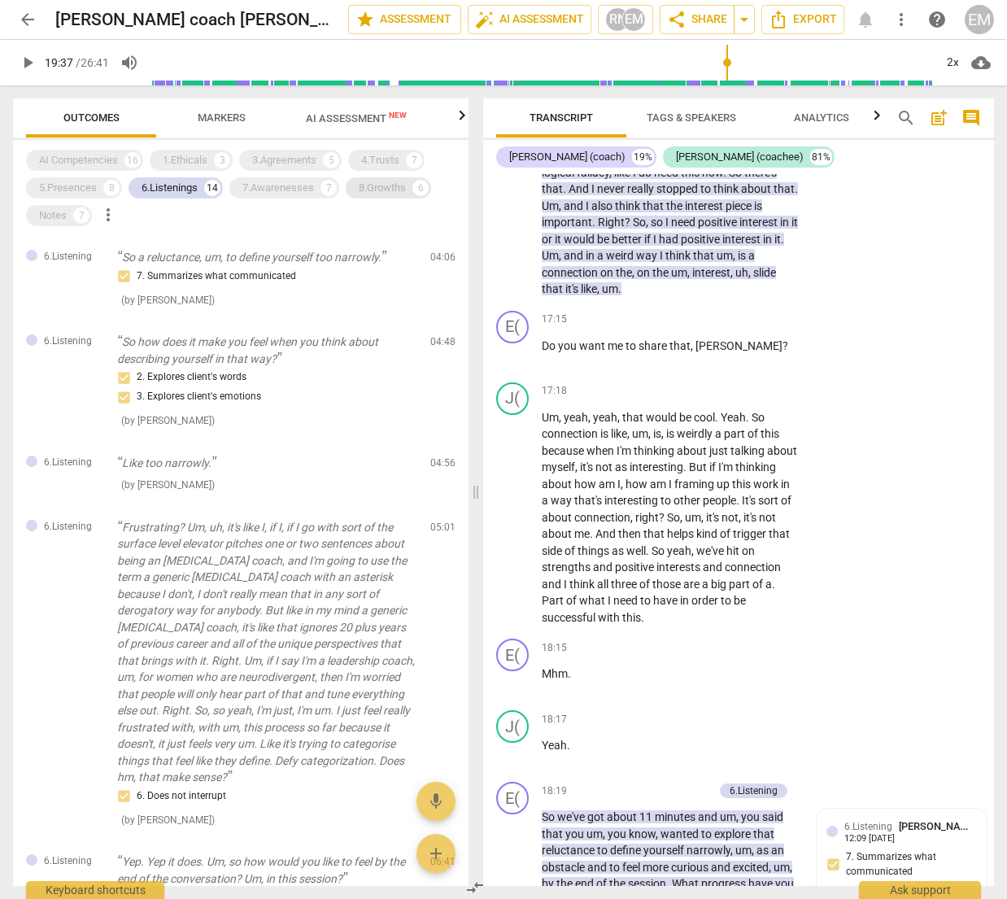
click at [375, 194] on div "8.Growths" at bounding box center [382, 188] width 47 height 16
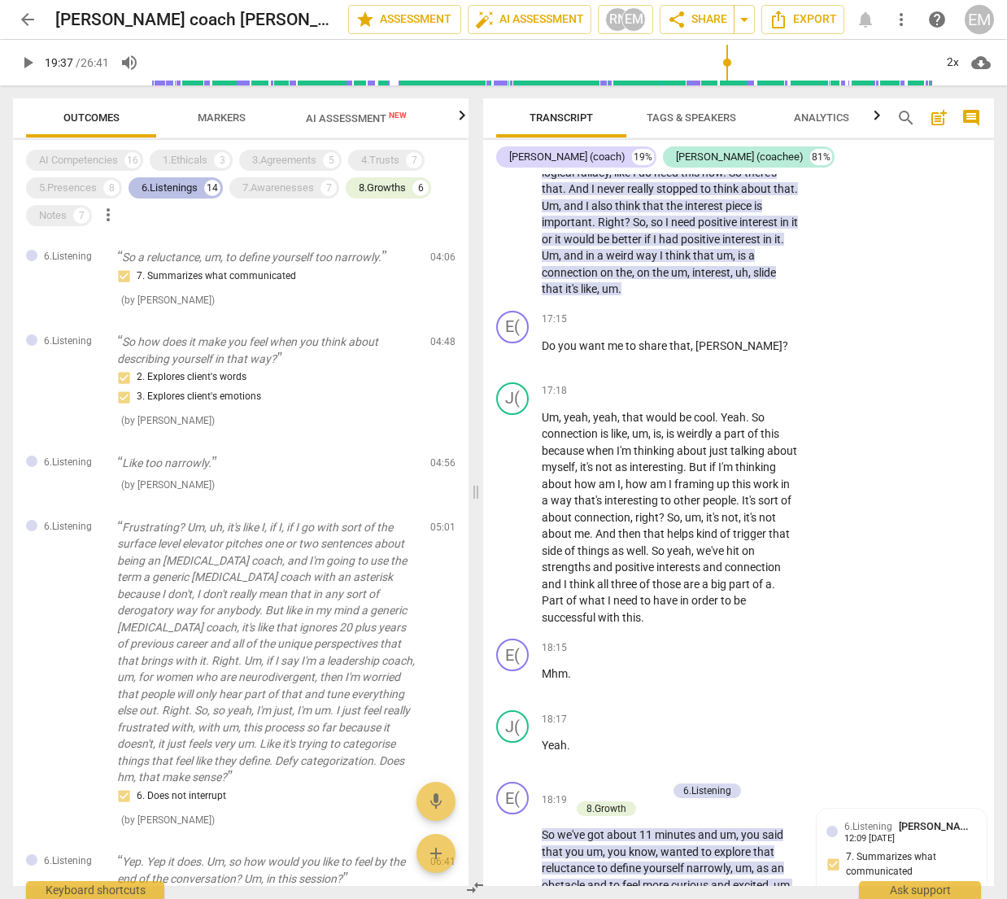
click at [203, 185] on div "6.Listenings 14" at bounding box center [175, 187] width 94 height 21
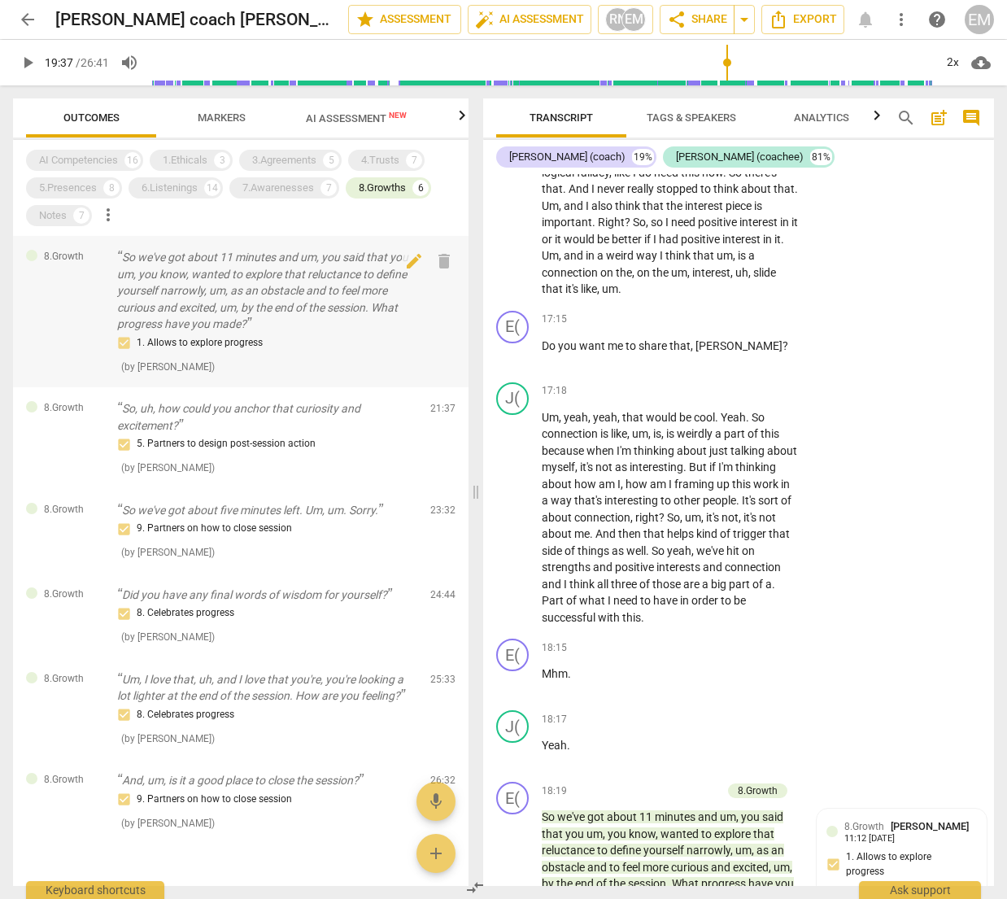
click at [276, 286] on p "So we've got about 11 minutes and um, you said that you um, you know, wanted to…" at bounding box center [267, 291] width 300 height 84
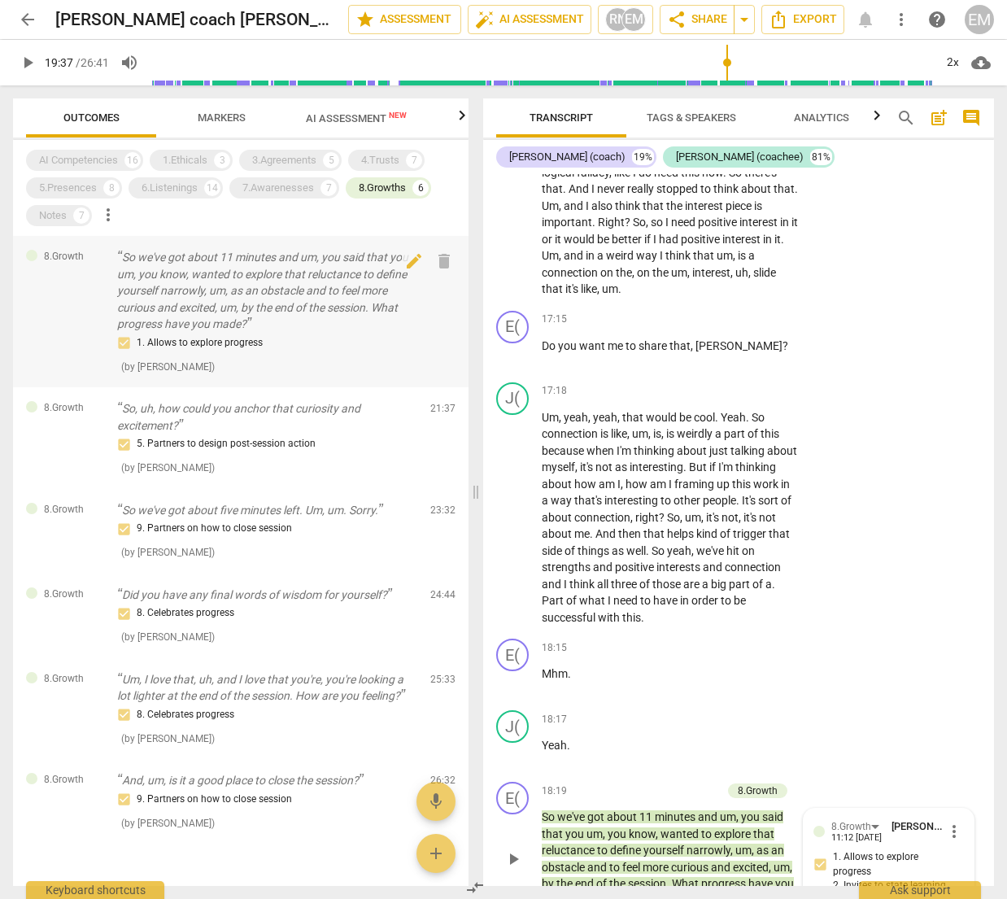
scroll to position [6392, 0]
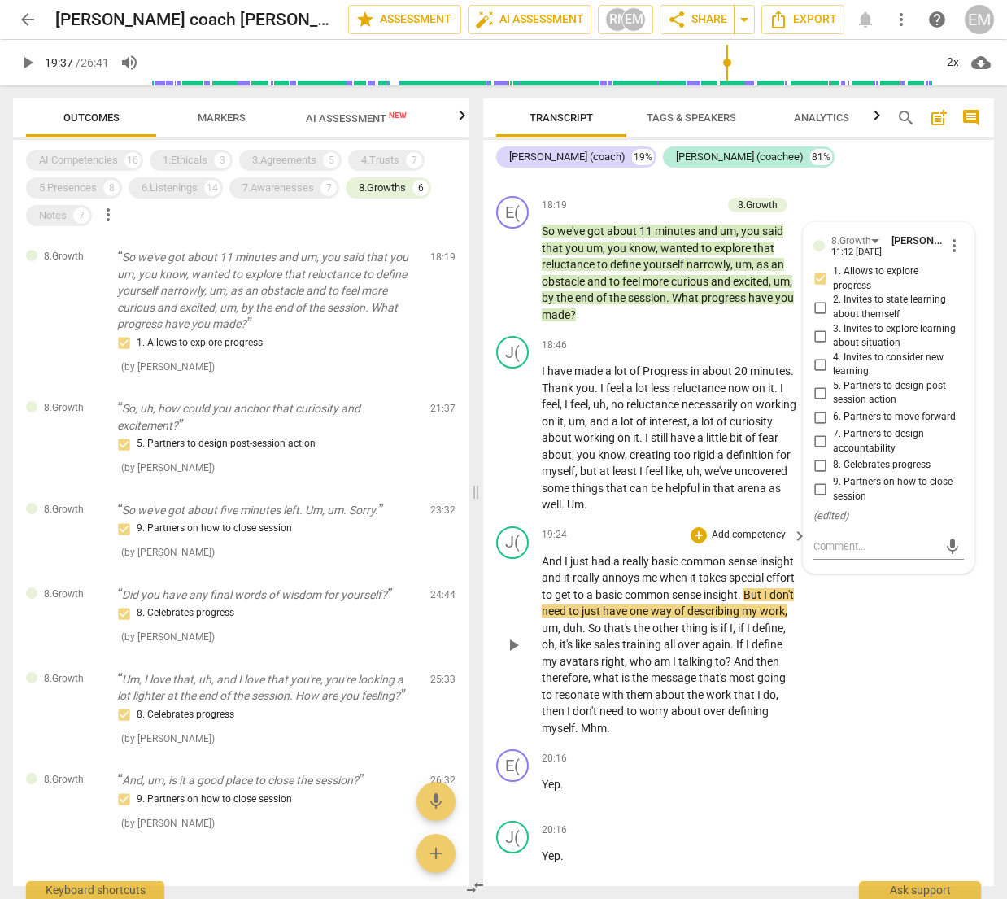
click at [905, 620] on div "J( play_arrow pause 19:24 + Add competency keyboard_arrow_right And I just had …" at bounding box center [738, 632] width 511 height 224
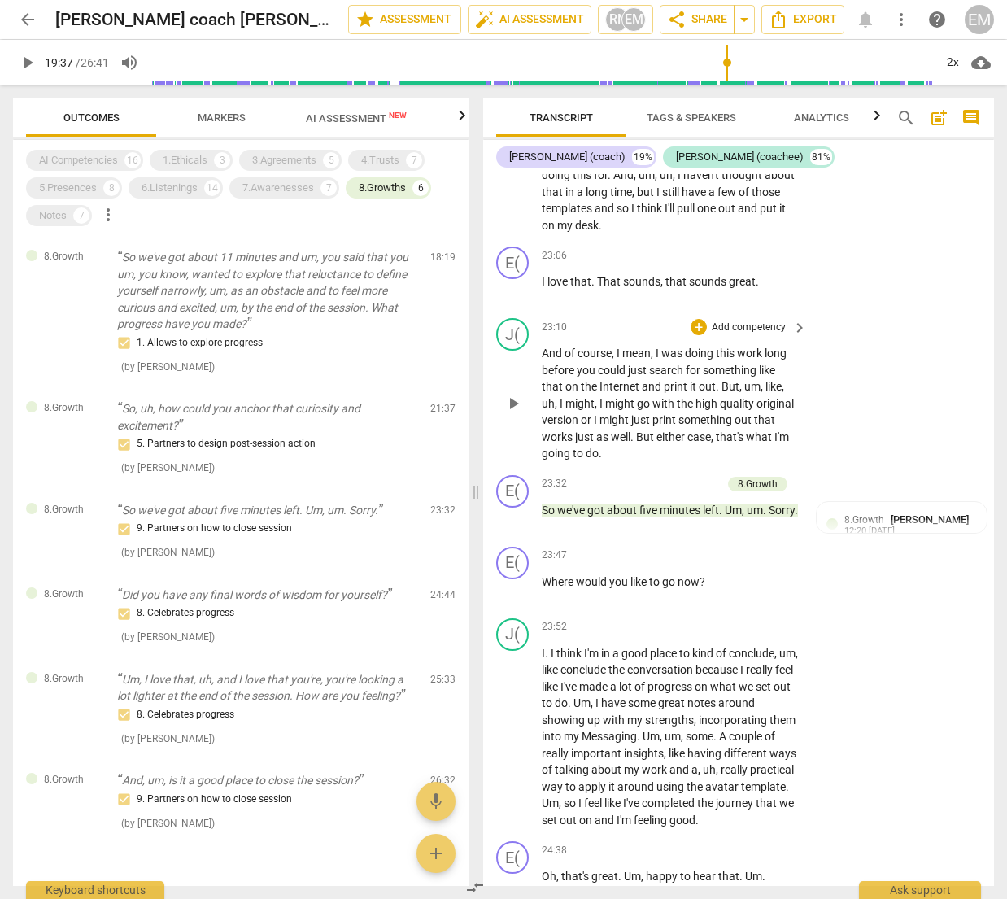
scroll to position [7843, 0]
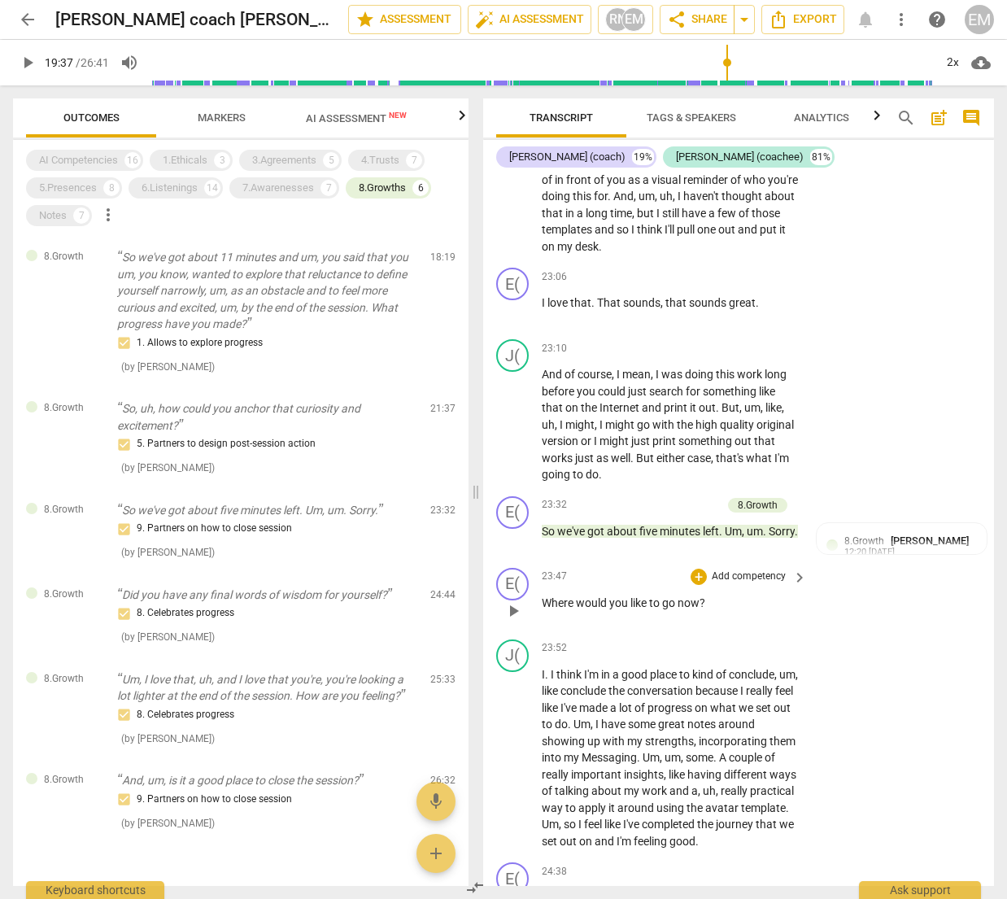
type input "1178"
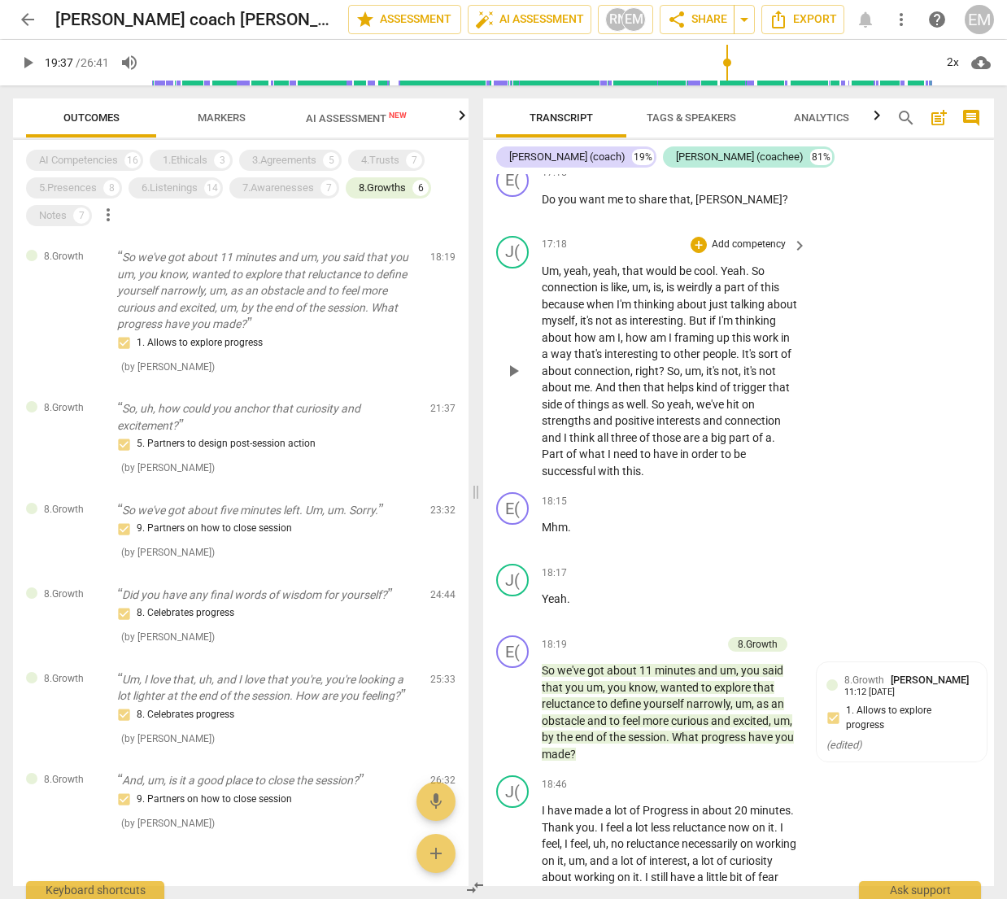
scroll to position [5451, 0]
